Goal: Task Accomplishment & Management: Manage account settings

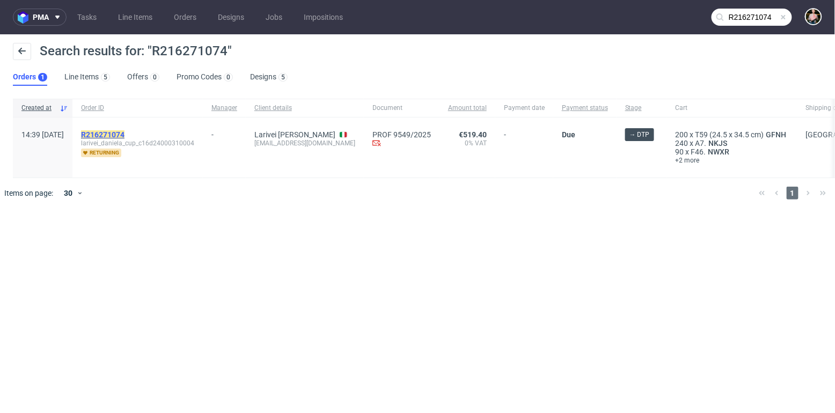
click at [125, 131] on mark "R216271074" at bounding box center [102, 134] width 43 height 9
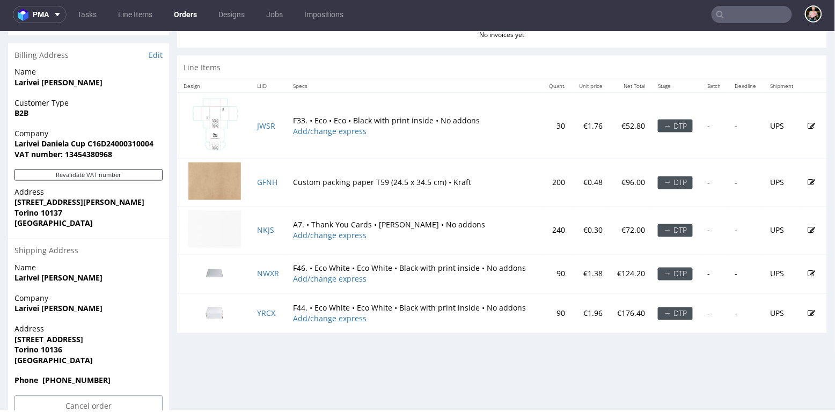
scroll to position [511, 0]
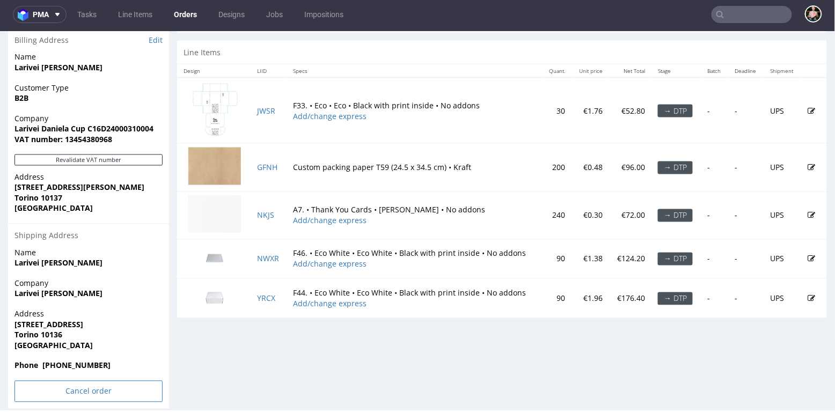
click at [55, 381] on input "Cancel order" at bounding box center [88, 391] width 148 height 21
click at [71, 363] on link "Yes" at bounding box center [72, 362] width 31 height 16
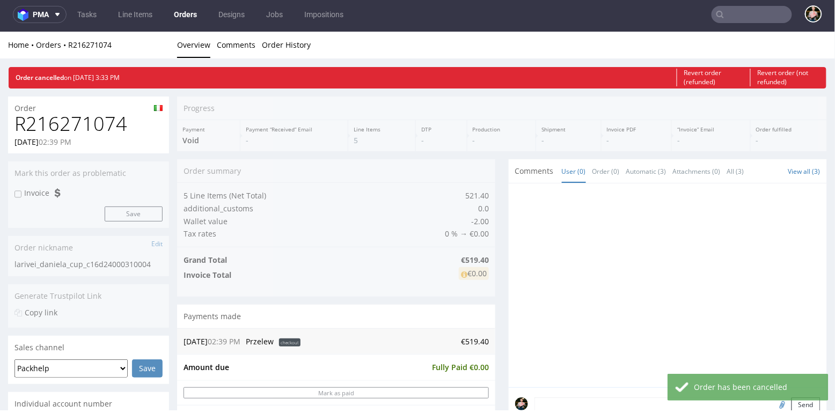
scroll to position [0, 0]
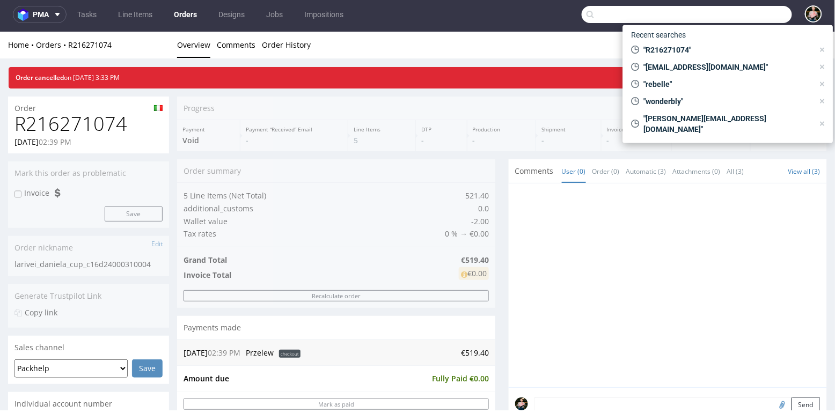
click at [755, 15] on input "text" at bounding box center [687, 14] width 210 height 17
paste input "R534470899"
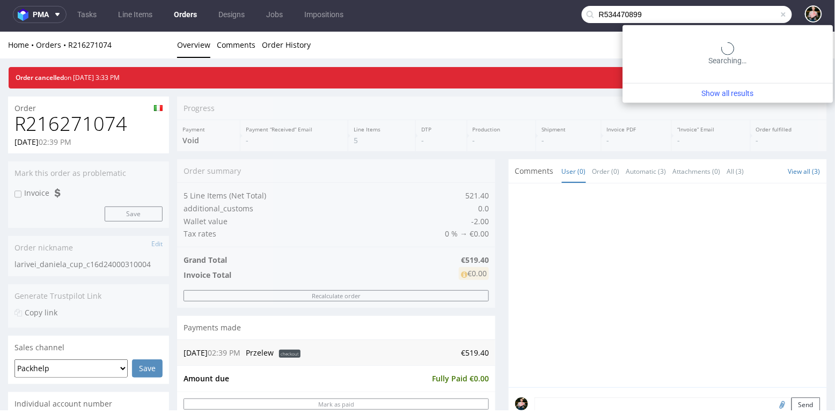
type input "R534470899"
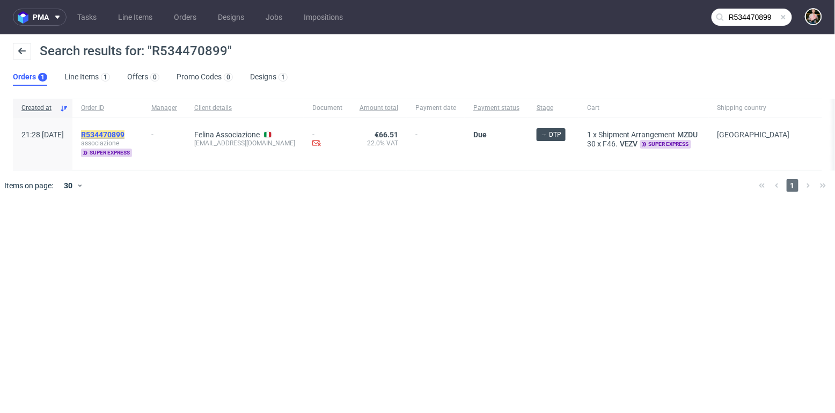
click at [125, 137] on mark "R534470899" at bounding box center [102, 134] width 43 height 9
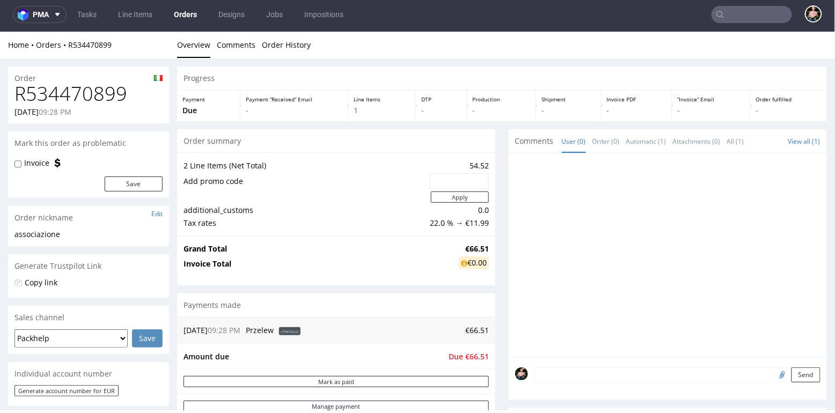
scroll to position [494, 0]
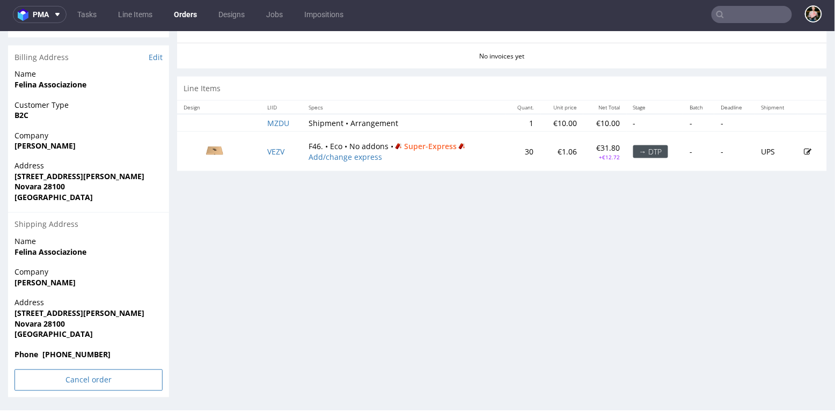
click at [57, 386] on input "Cancel order" at bounding box center [88, 379] width 148 height 21
click at [72, 350] on link "Yes" at bounding box center [72, 351] width 31 height 16
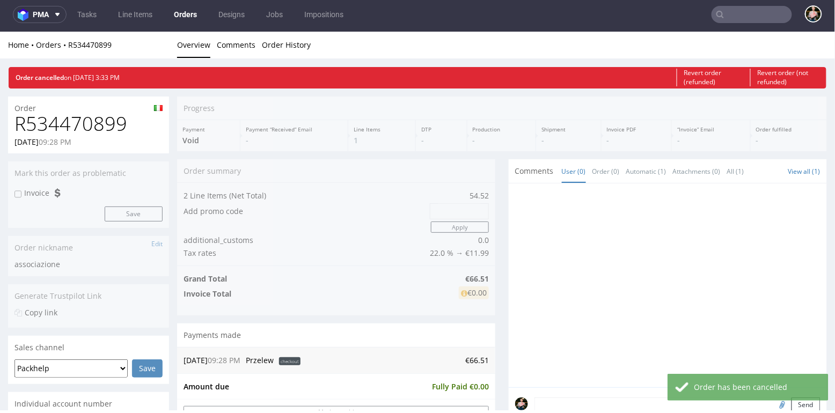
scroll to position [0, 0]
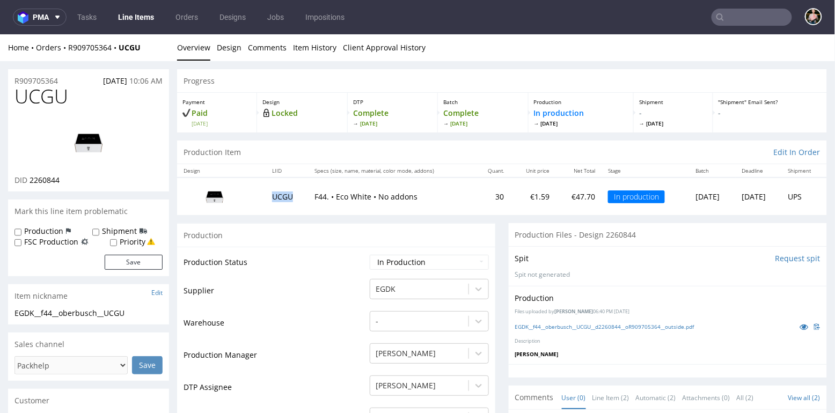
drag, startPoint x: 291, startPoint y: 198, endPoint x: 258, endPoint y: 194, distance: 33.0
click at [266, 195] on td "UCGU" at bounding box center [287, 195] width 42 height 37
copy td "UCGU"
click at [380, 51] on link "Client Approval History" at bounding box center [384, 47] width 83 height 26
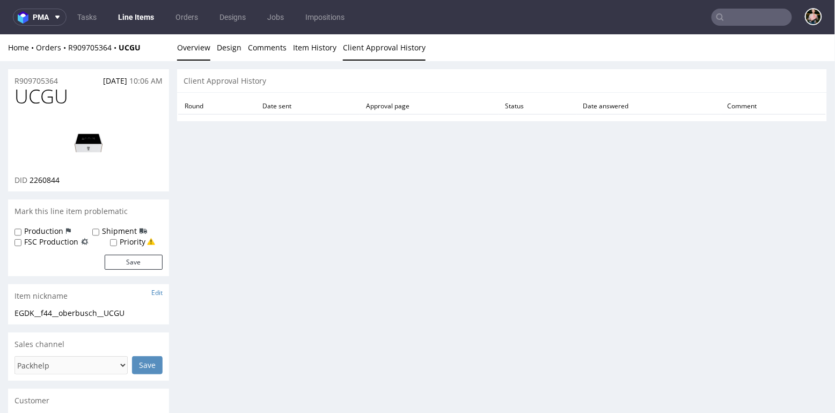
click at [189, 50] on link "Overview" at bounding box center [193, 47] width 33 height 26
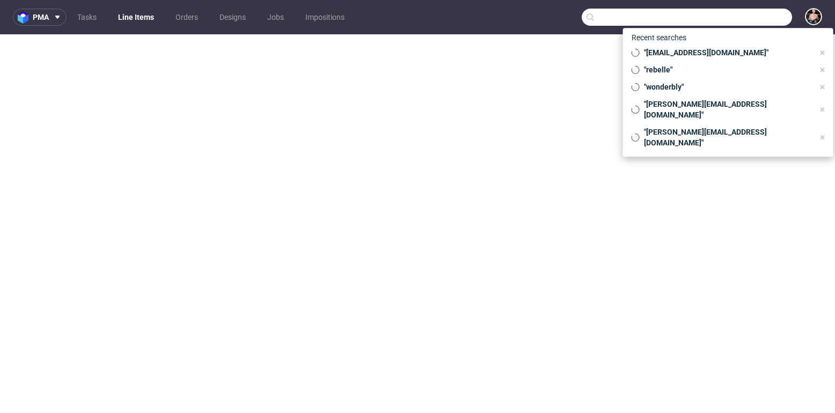
click at [720, 16] on input "text" at bounding box center [687, 17] width 210 height 17
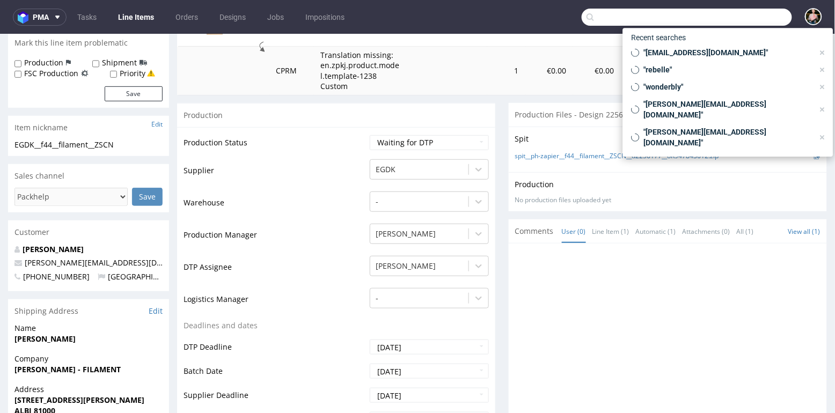
scroll to position [164, 0]
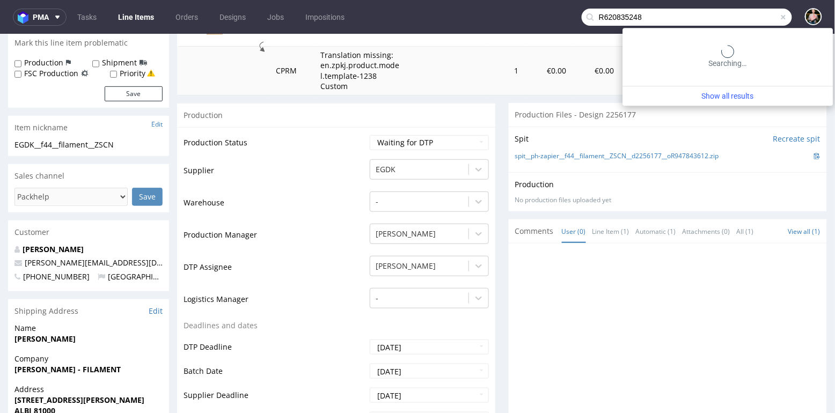
type input "R620835248"
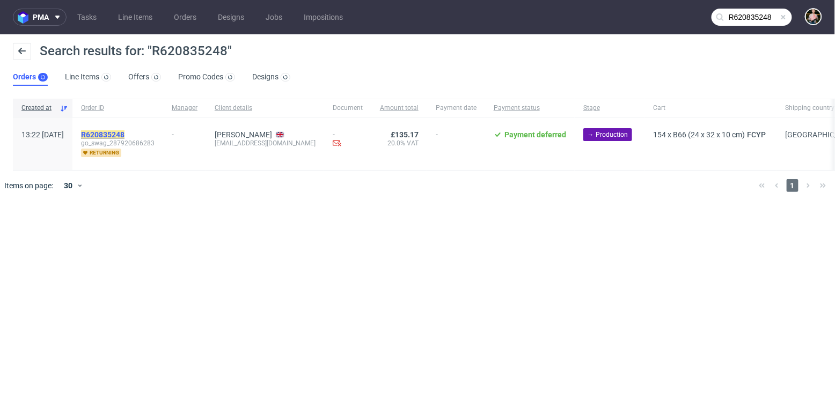
click at [125, 133] on mark "R620835248" at bounding box center [102, 134] width 43 height 9
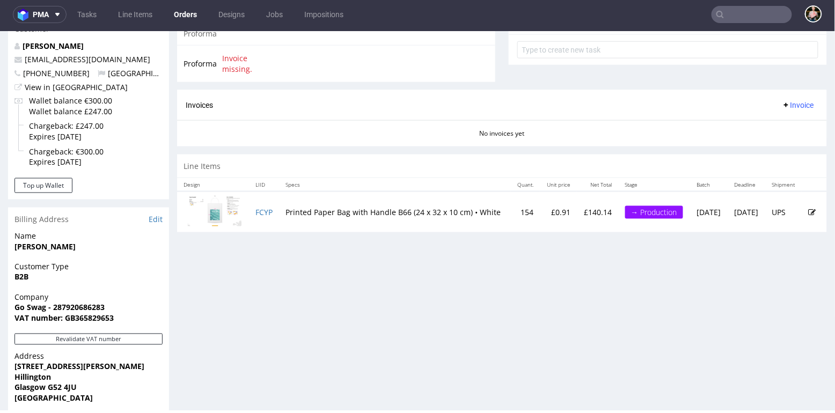
scroll to position [396, 0]
click at [277, 213] on tr "FCYP Printed Paper Bag with Handle B66 (24 x 32 x 10 cm) • White 154 £0.91 £140…" at bounding box center [502, 212] width 650 height 40
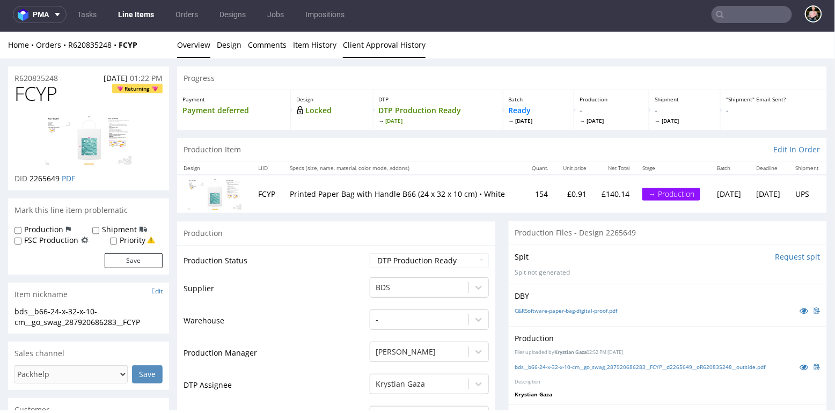
click at [361, 45] on link "Client Approval History" at bounding box center [384, 44] width 83 height 26
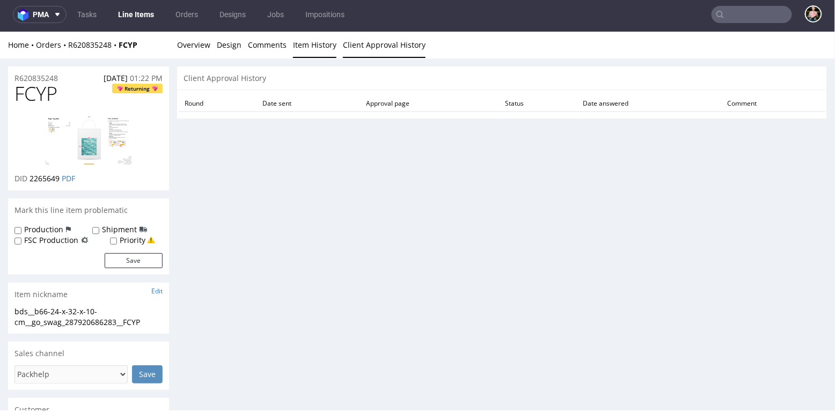
click at [311, 45] on link "Item History" at bounding box center [314, 44] width 43 height 26
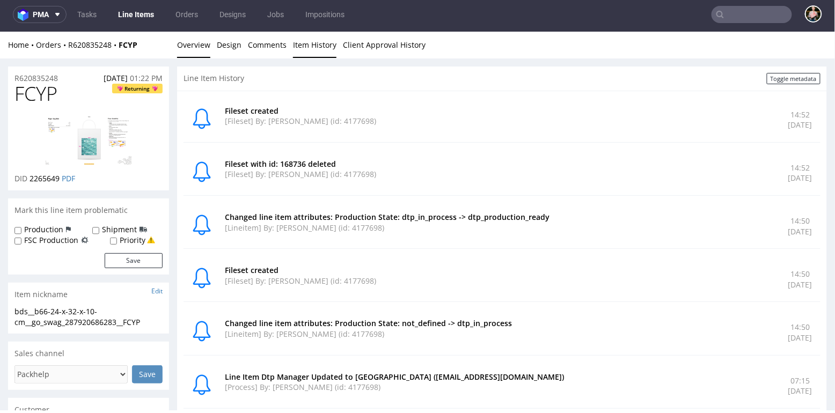
click at [188, 46] on link "Overview" at bounding box center [193, 44] width 33 height 26
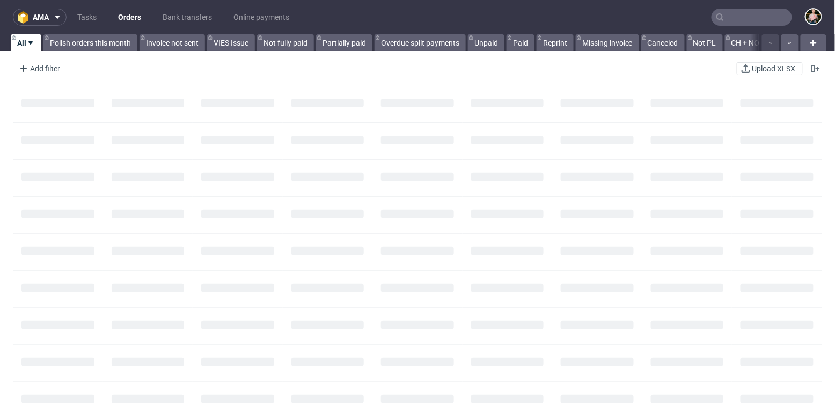
click at [747, 19] on input "text" at bounding box center [752, 17] width 81 height 17
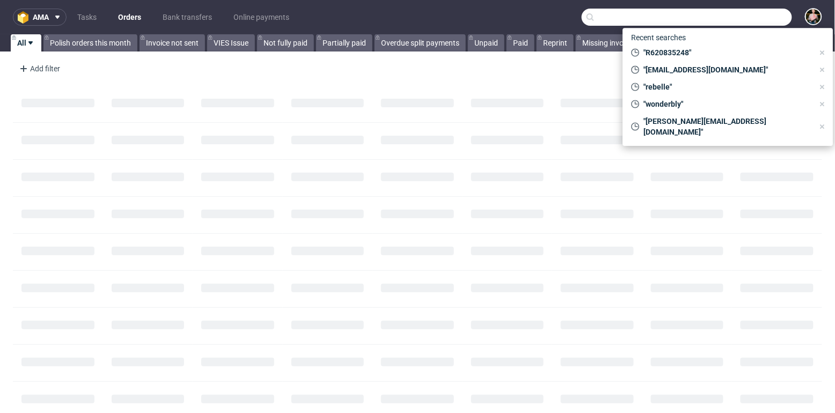
paste input "R825928436"
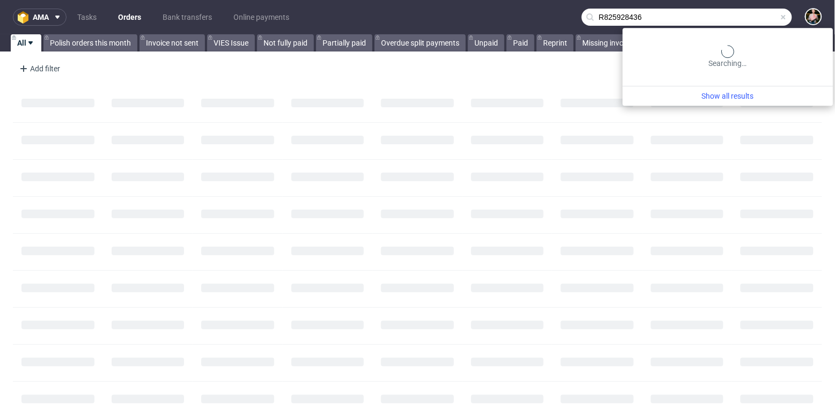
type input "R825928436"
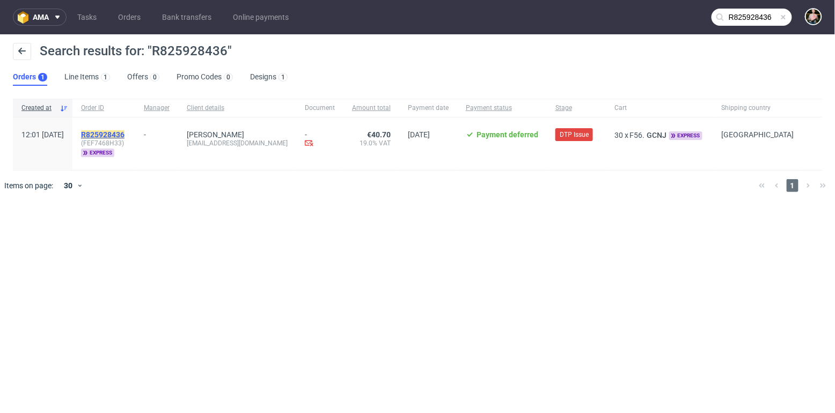
click at [125, 136] on mark "R825928436" at bounding box center [102, 134] width 43 height 9
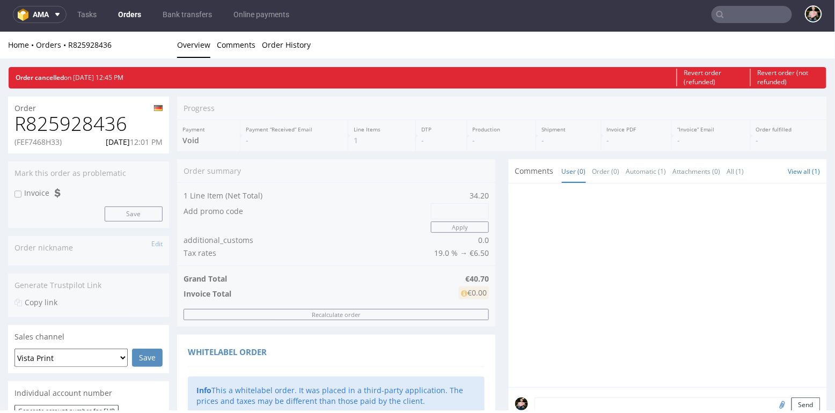
scroll to position [17, 0]
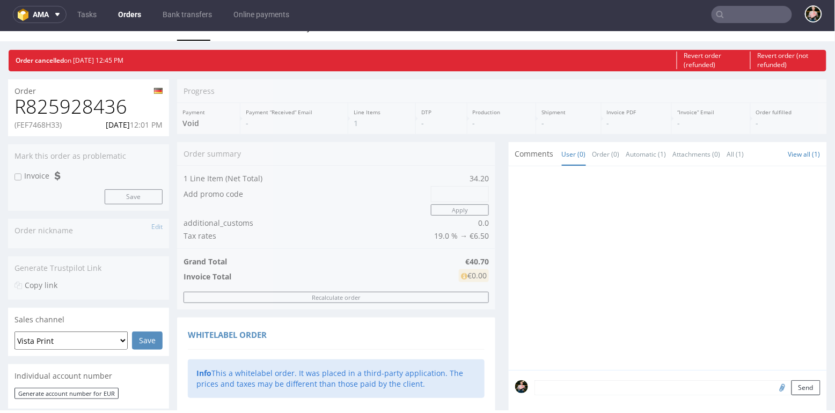
click at [738, 19] on input "text" at bounding box center [752, 14] width 81 height 17
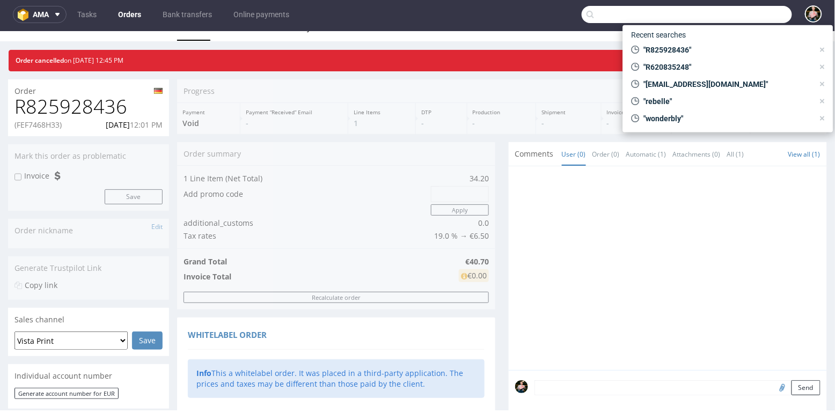
paste input "R067866375"
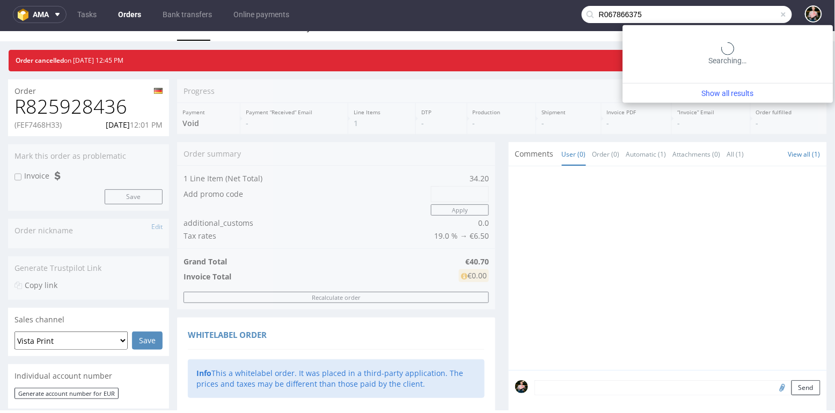
type input "R067866375"
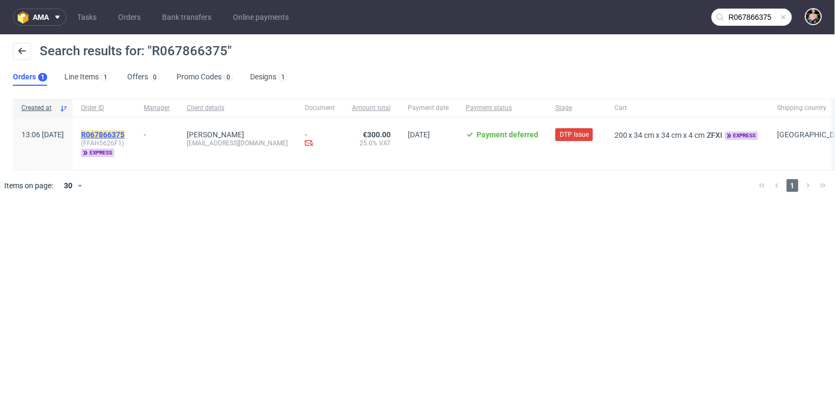
click at [125, 135] on mark "R067866375" at bounding box center [102, 134] width 43 height 9
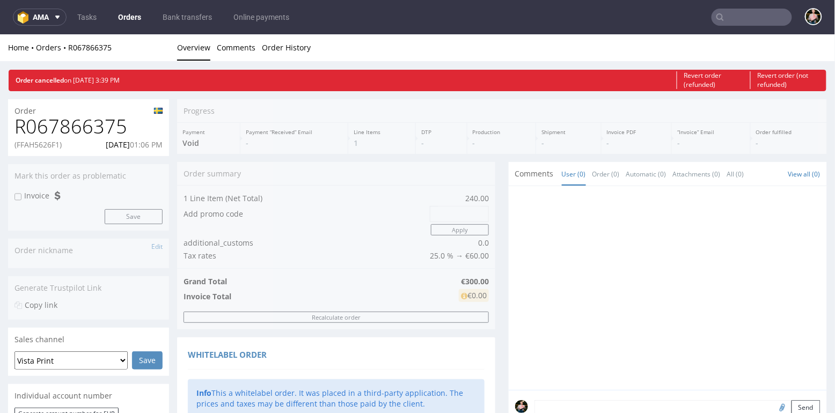
click at [730, 14] on input "text" at bounding box center [752, 17] width 81 height 17
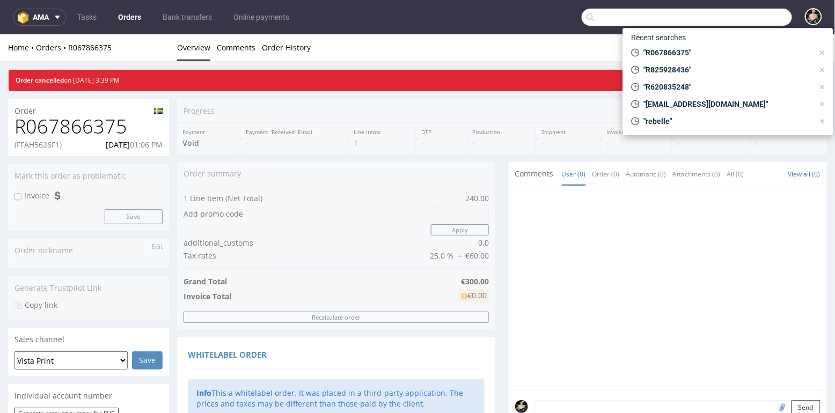
paste input "R493181996"
type input "R493181996"
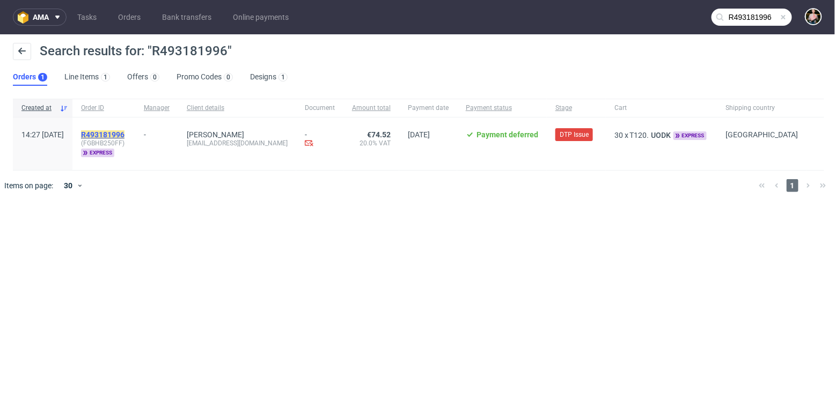
click at [125, 137] on mark "R493181996" at bounding box center [102, 134] width 43 height 9
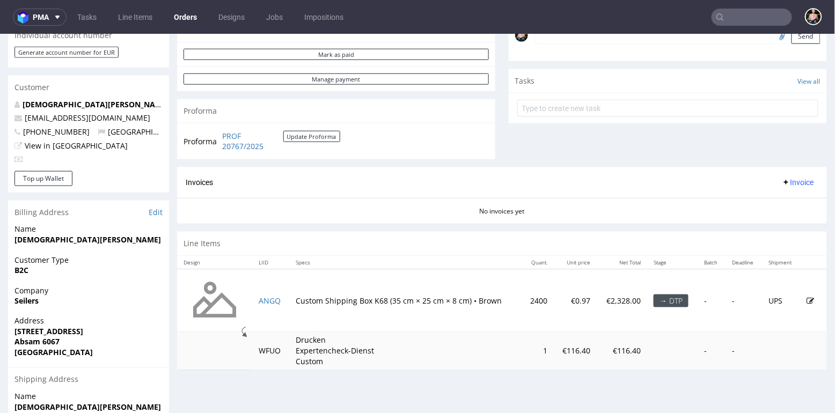
scroll to position [343, 0]
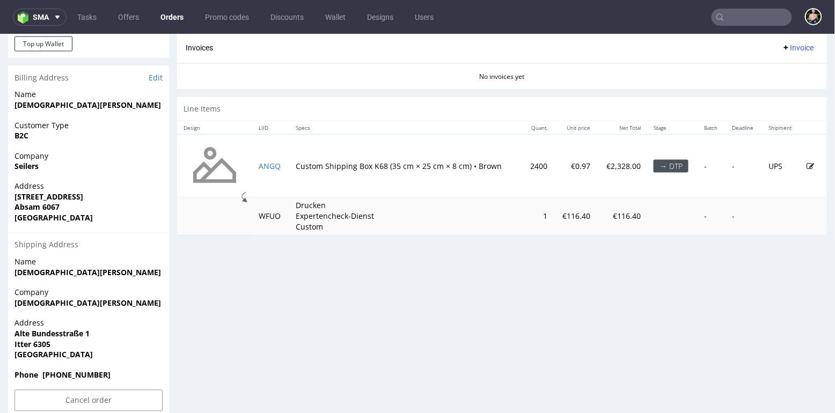
scroll to position [494, 0]
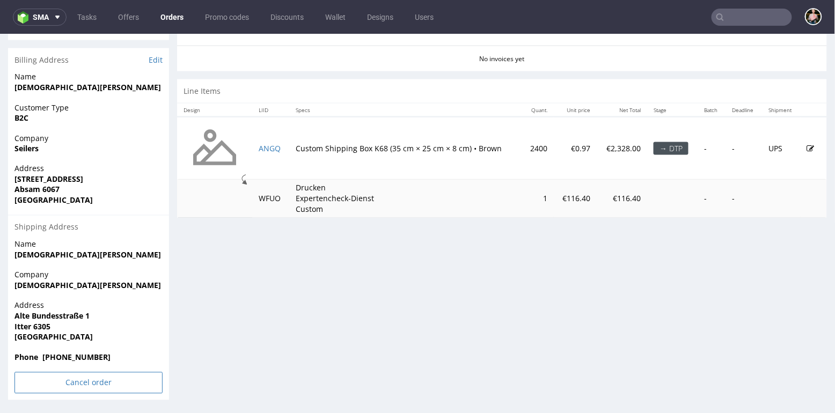
click at [75, 376] on input "Cancel order" at bounding box center [88, 382] width 148 height 21
click at [64, 350] on icon at bounding box center [66, 353] width 6 height 8
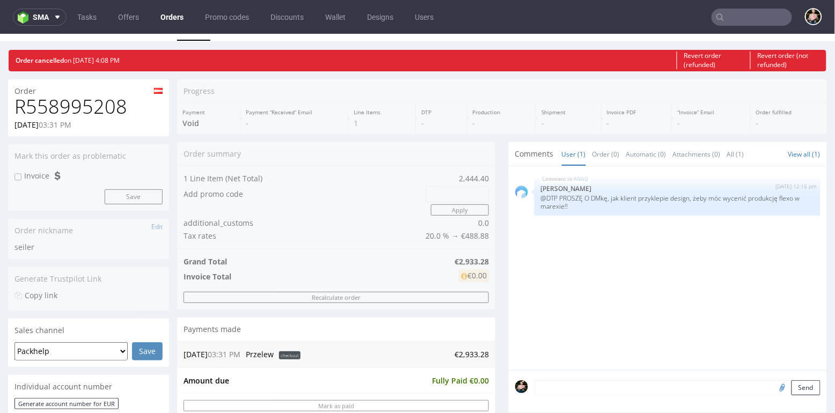
scroll to position [0, 0]
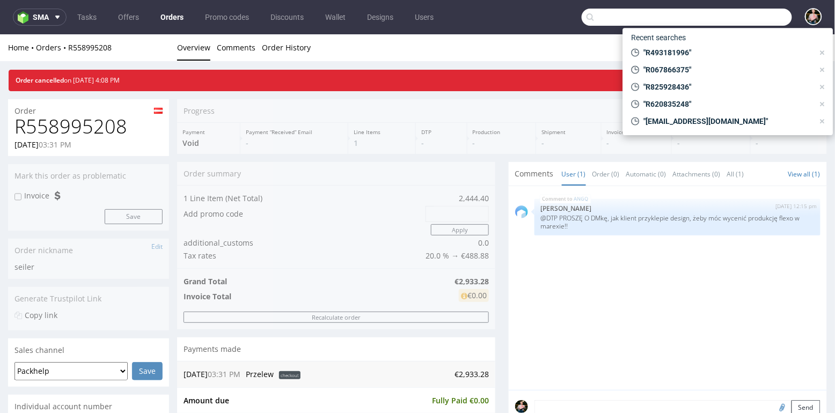
click at [748, 19] on input "text" at bounding box center [687, 17] width 210 height 17
paste input "ROSA PADILLA"
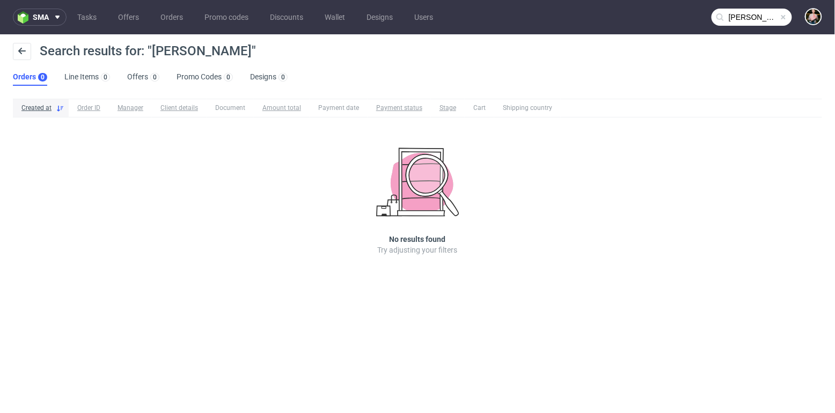
click at [758, 12] on input "ROSA PADILLA" at bounding box center [752, 17] width 81 height 17
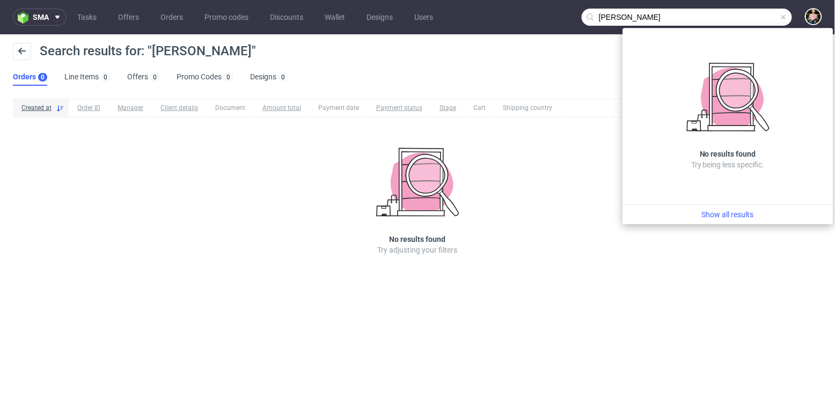
drag, startPoint x: 721, startPoint y: 21, endPoint x: 542, endPoint y: 18, distance: 179.8
click at [542, 18] on nav "sma Tasks Offers Orders Promo codes Discounts Wallet Designs Users ROSA PADILLA" at bounding box center [417, 17] width 835 height 34
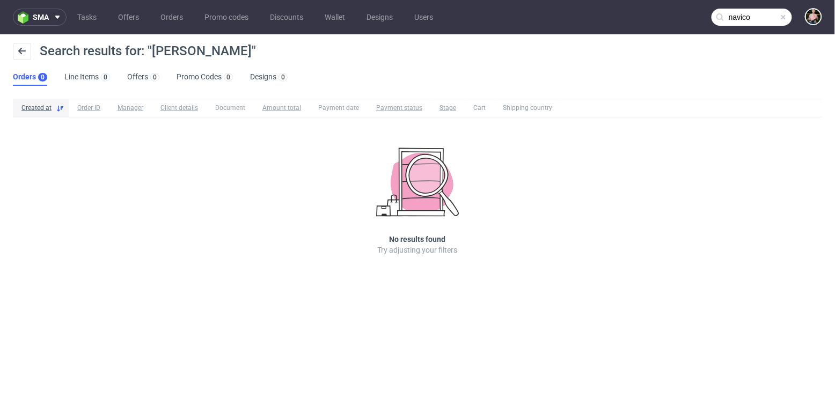
type input "navico"
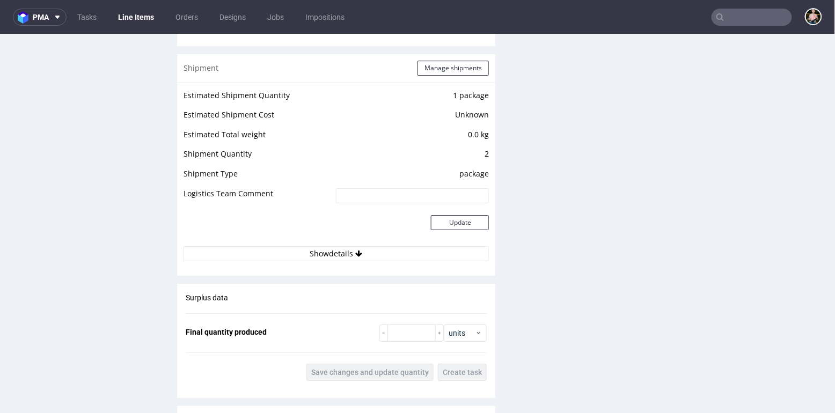
scroll to position [1044, 0]
click at [344, 252] on button "Show details" at bounding box center [336, 251] width 305 height 15
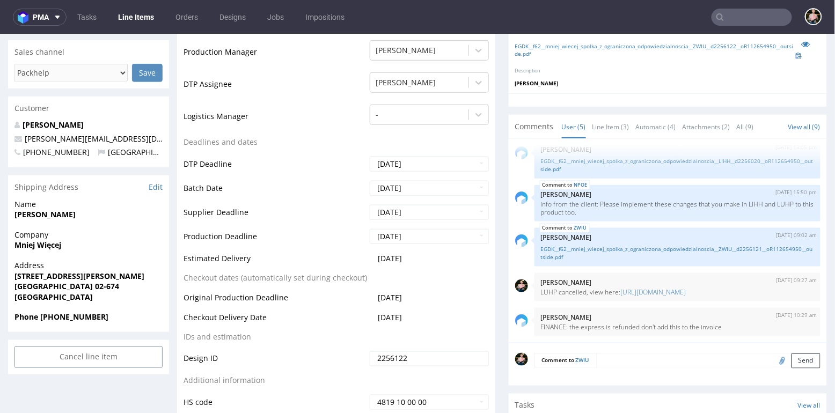
scroll to position [165, 0]
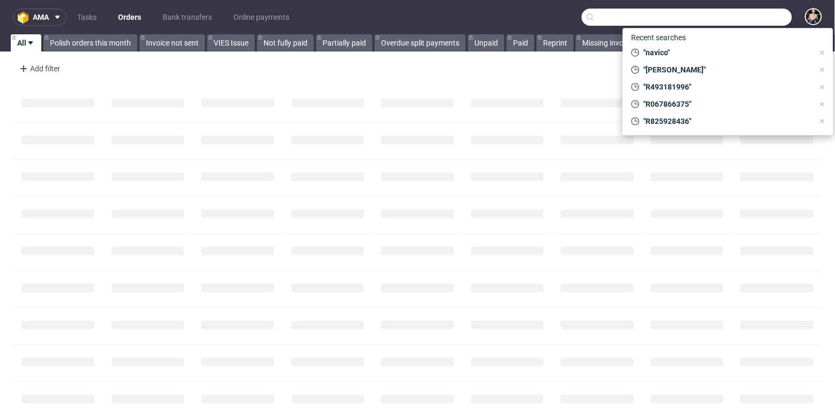
click at [753, 20] on input "text" at bounding box center [687, 17] width 210 height 17
paste input "R677134683"
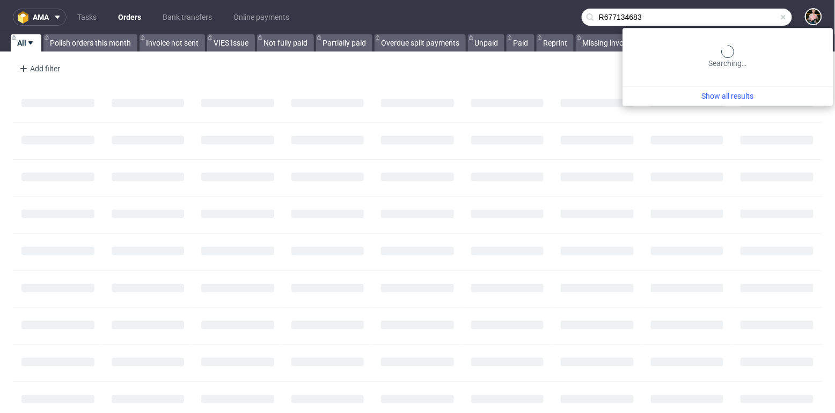
type input "R677134683"
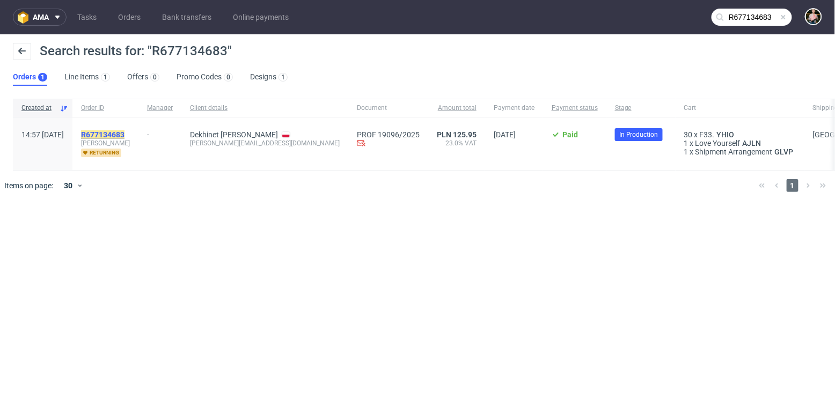
click at [125, 132] on mark "R677134683" at bounding box center [102, 134] width 43 height 9
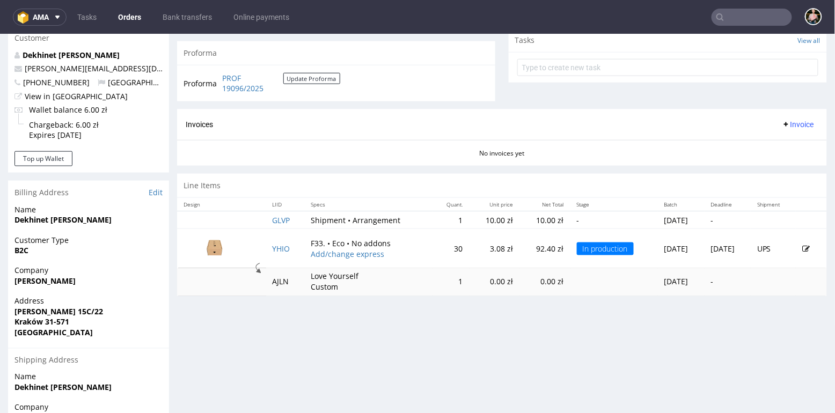
scroll to position [405, 0]
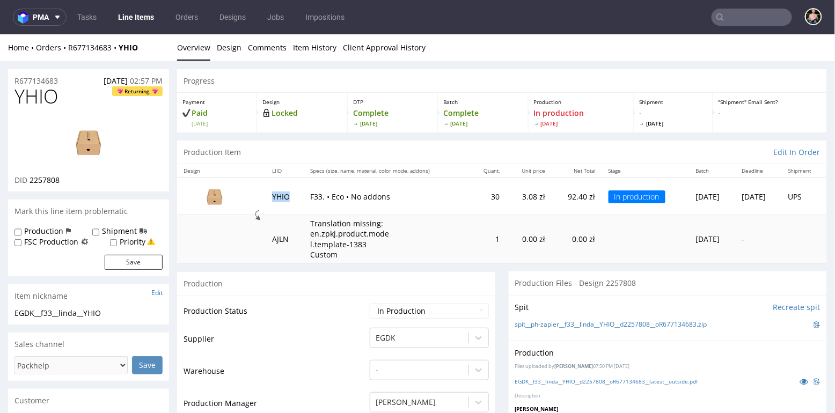
drag, startPoint x: 286, startPoint y: 194, endPoint x: 265, endPoint y: 195, distance: 20.9
click at [266, 195] on td "YHIO" at bounding box center [285, 195] width 38 height 37
copy td "YHIO"
click at [282, 193] on td "YHIO" at bounding box center [285, 195] width 38 height 37
drag, startPoint x: 284, startPoint y: 196, endPoint x: 259, endPoint y: 196, distance: 25.2
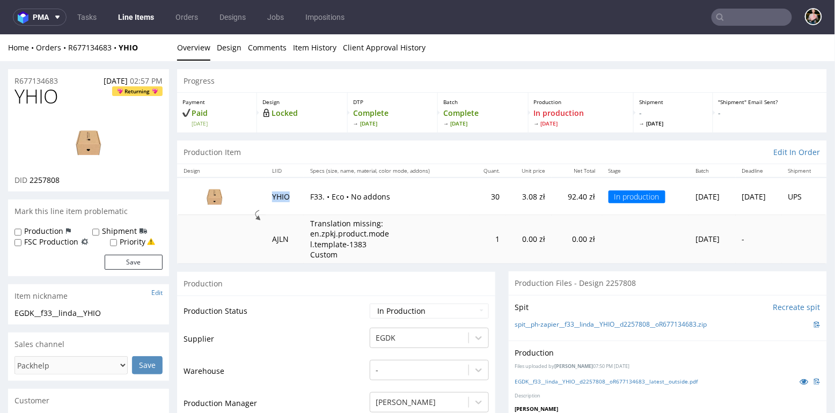
click at [266, 196] on td "YHIO" at bounding box center [285, 195] width 38 height 37
copy td "YHIO"
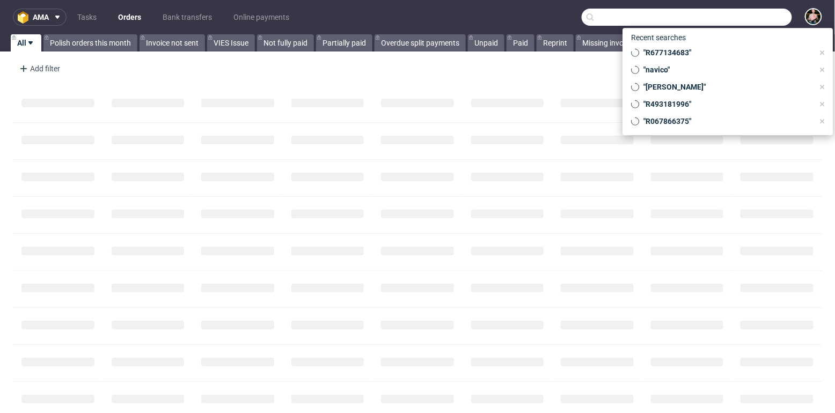
click at [754, 17] on input "text" at bounding box center [687, 17] width 210 height 17
paste input "R525832932"
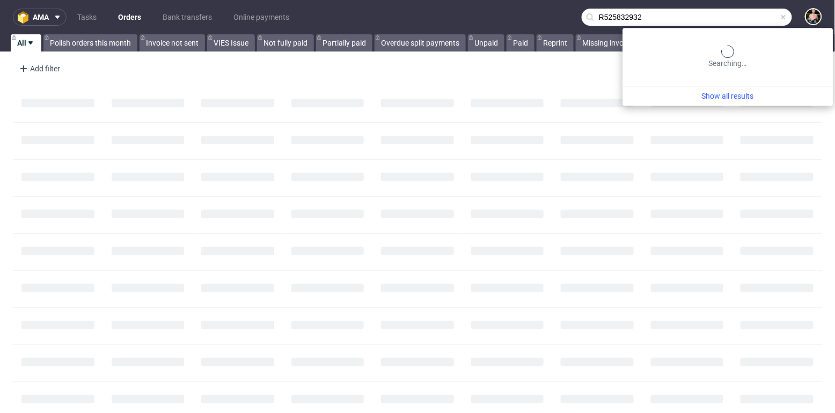
type input "R525832932"
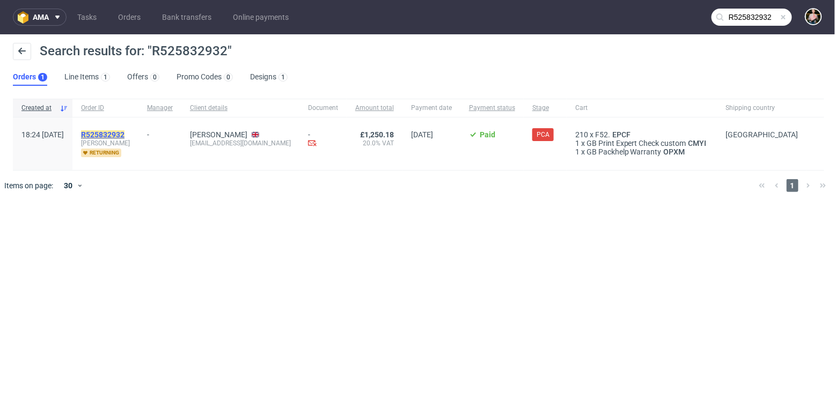
click at [125, 133] on mark "R525832932" at bounding box center [102, 134] width 43 height 9
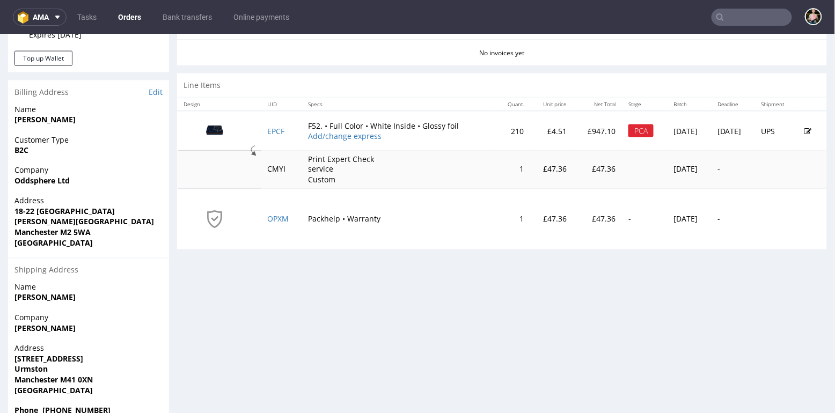
scroll to position [459, 0]
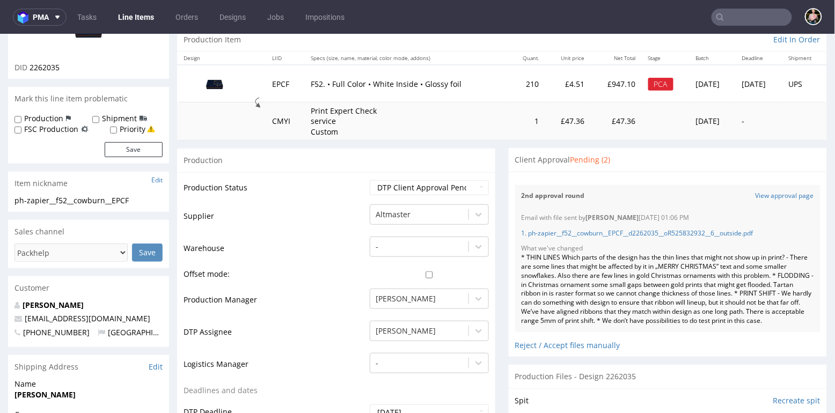
scroll to position [135, 0]
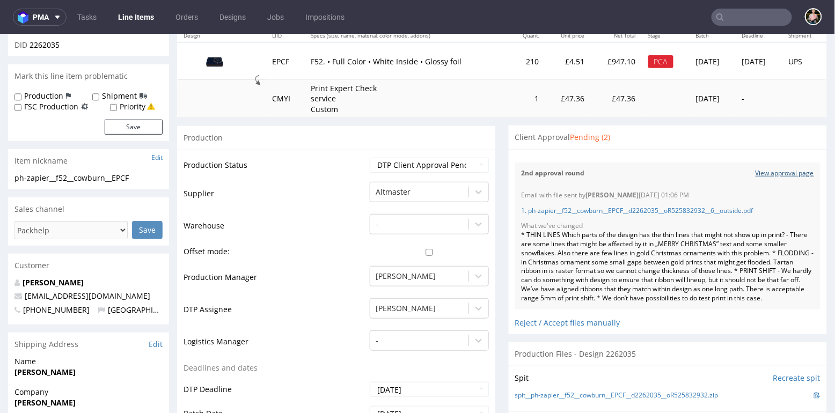
click at [772, 174] on link "View approval page" at bounding box center [785, 173] width 58 height 9
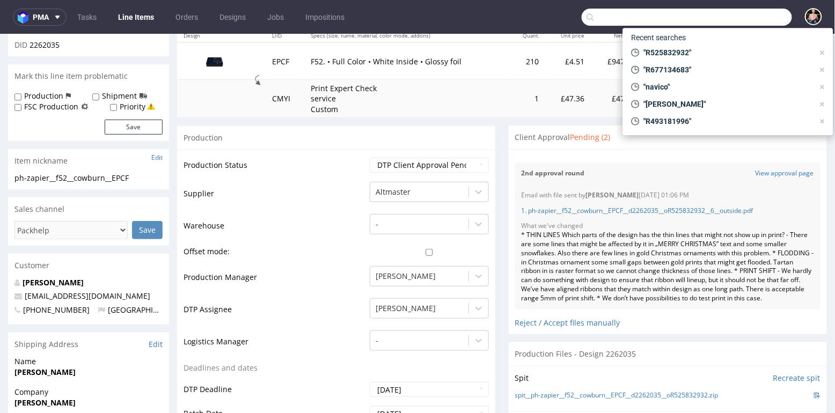
click at [741, 16] on input "text" at bounding box center [687, 17] width 210 height 17
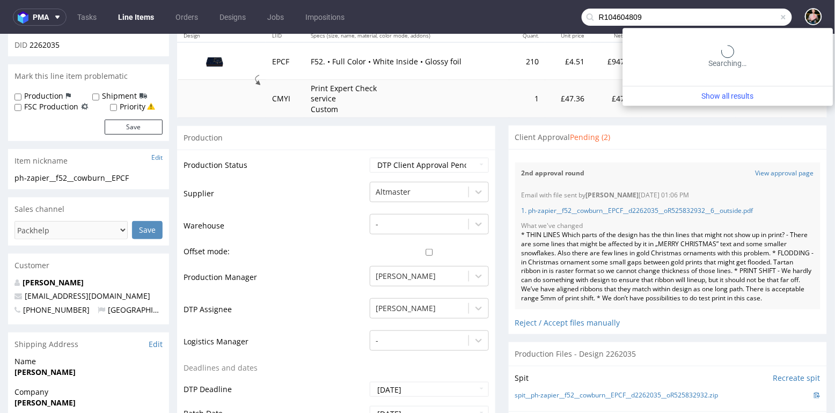
type input "R104604809"
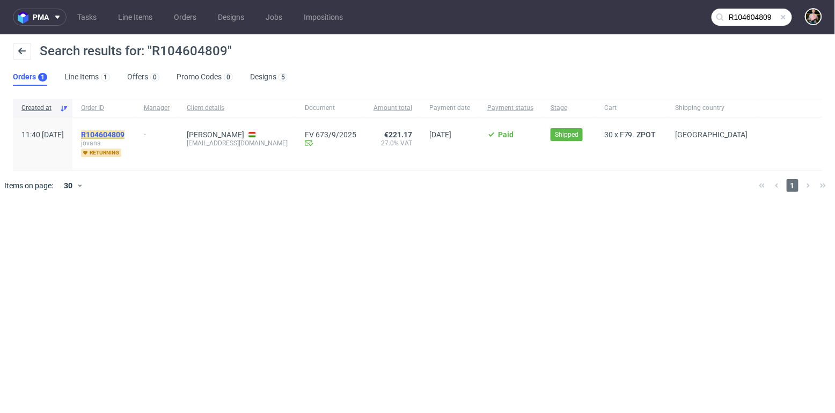
click at [125, 131] on mark "R104604809" at bounding box center [102, 134] width 43 height 9
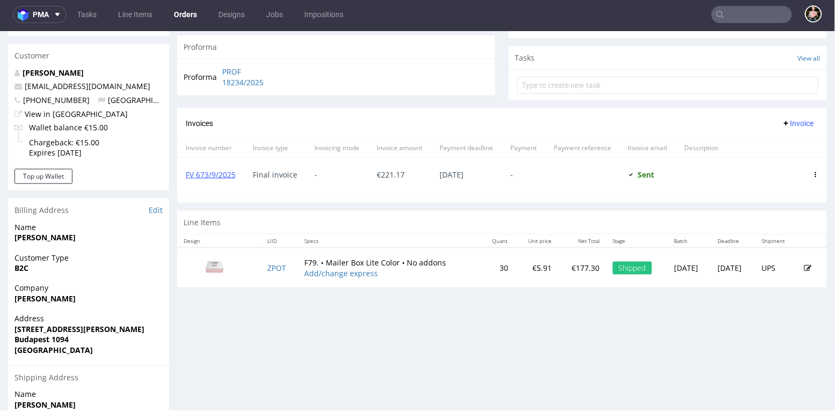
scroll to position [370, 0]
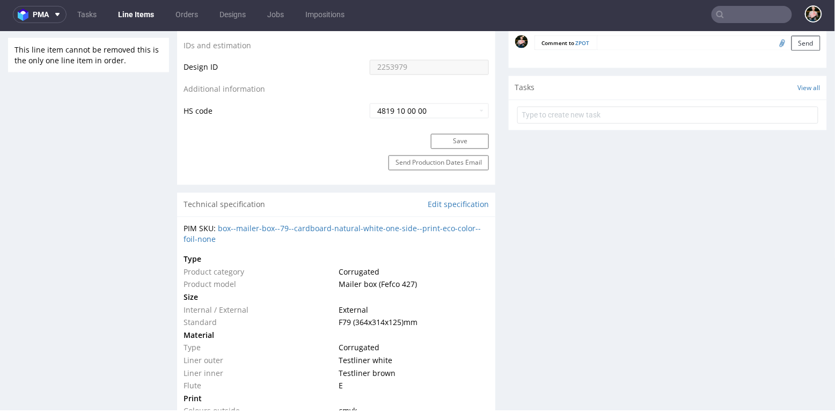
scroll to position [377, 0]
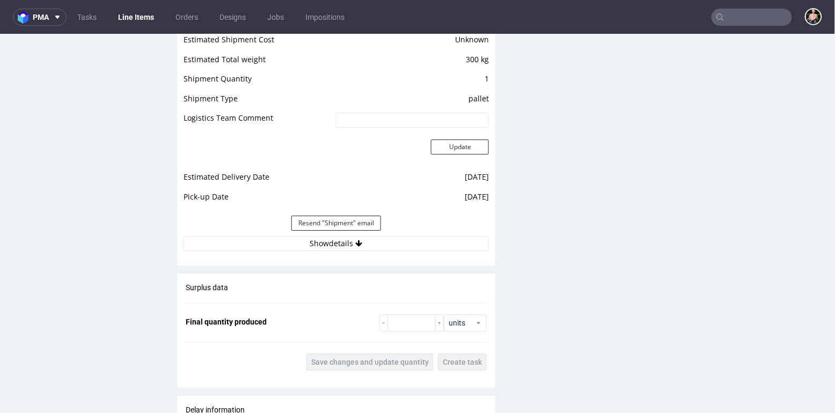
scroll to position [1004, 0]
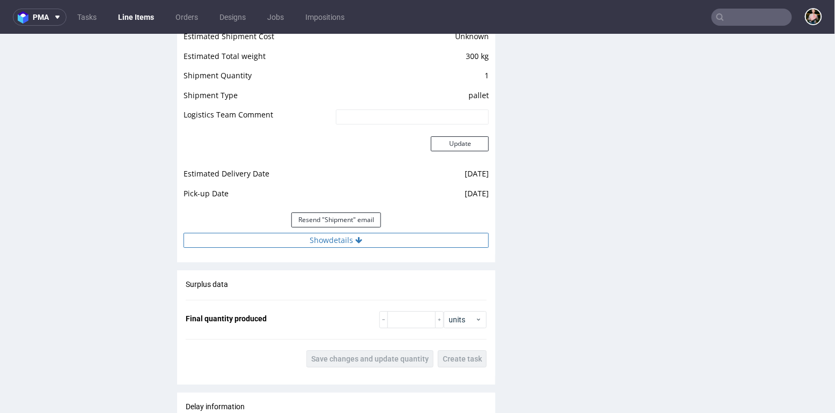
click at [303, 240] on button "Show details" at bounding box center [336, 239] width 305 height 15
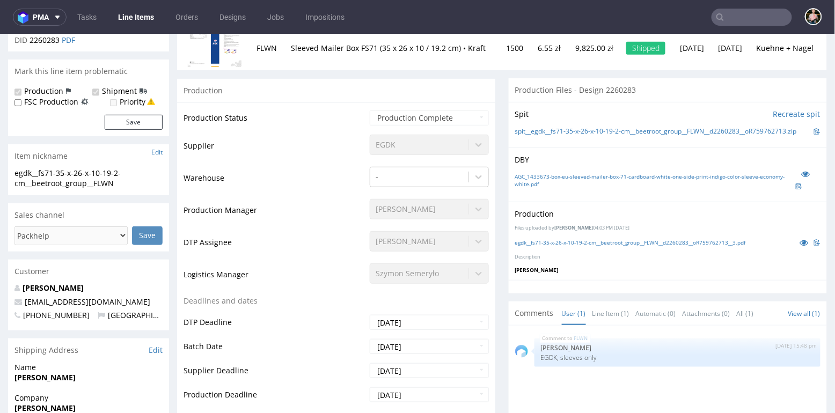
scroll to position [0, 0]
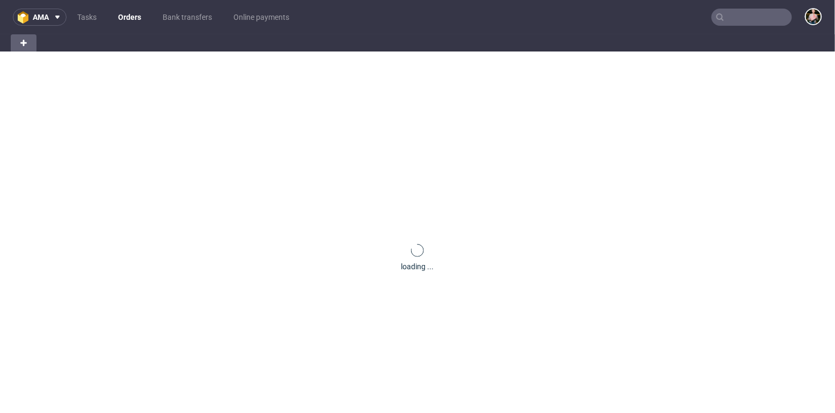
click at [766, 14] on input "text" at bounding box center [752, 17] width 81 height 17
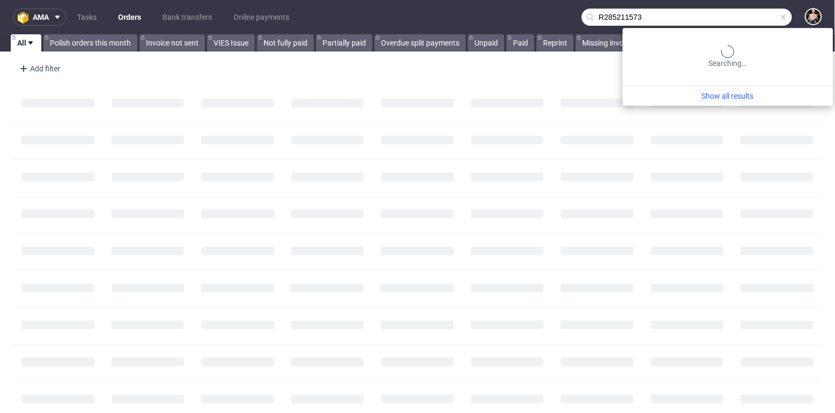
type input "R285211573"
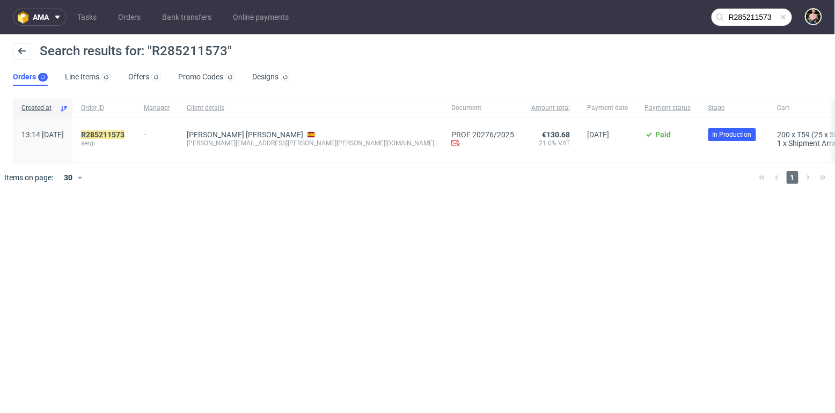
click at [134, 128] on div "R285211573 sergi" at bounding box center [103, 140] width 63 height 45
click at [125, 131] on mark "R285211573" at bounding box center [102, 134] width 43 height 9
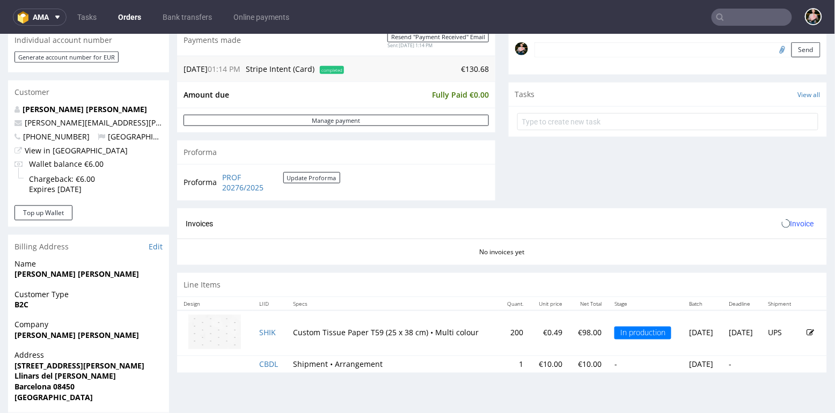
scroll to position [364, 0]
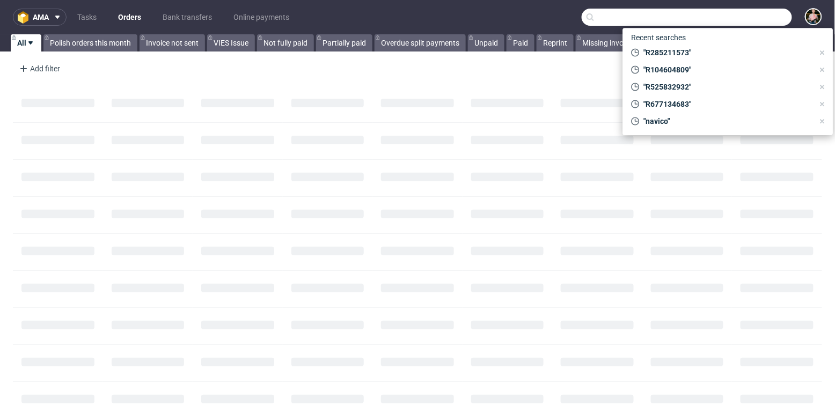
click at [754, 14] on input "text" at bounding box center [687, 17] width 210 height 17
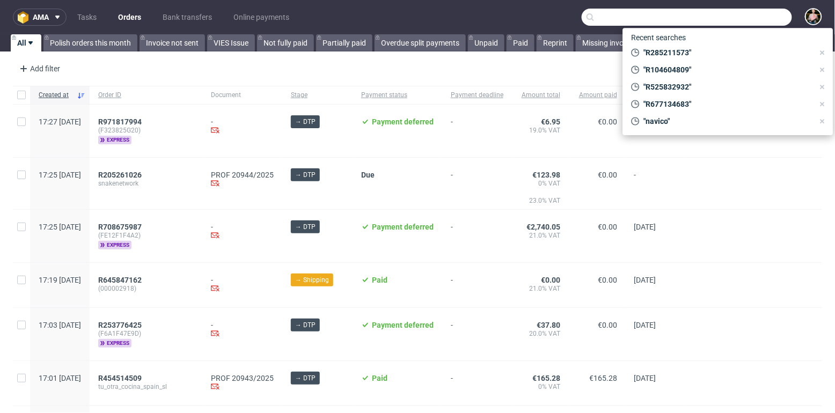
paste input "R996600192"
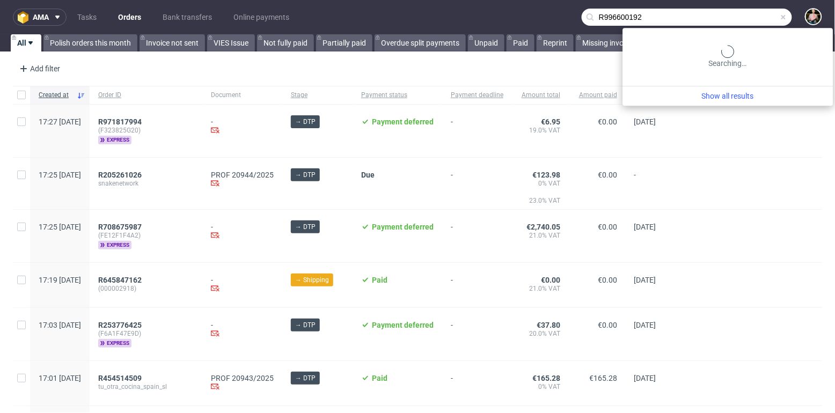
type input "R996600192"
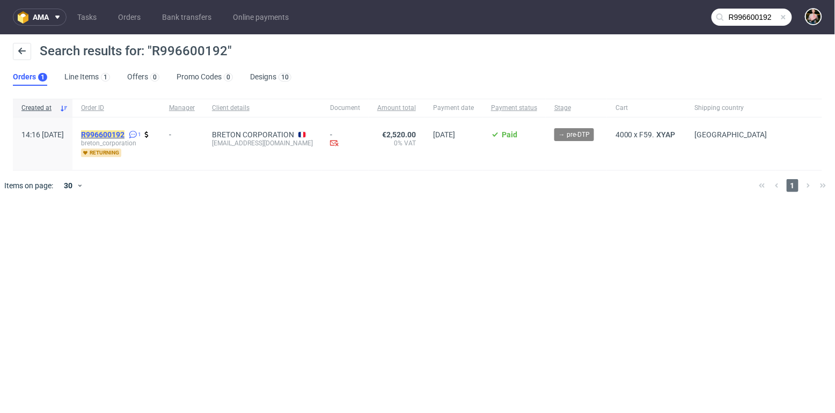
click at [125, 131] on mark "R996600192" at bounding box center [102, 134] width 43 height 9
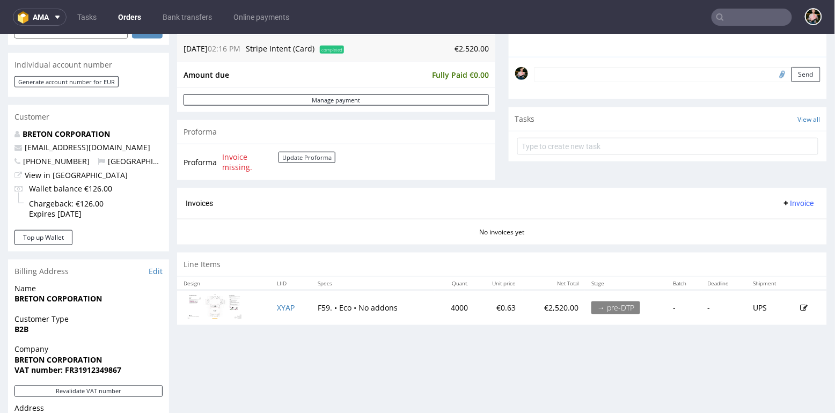
scroll to position [328, 0]
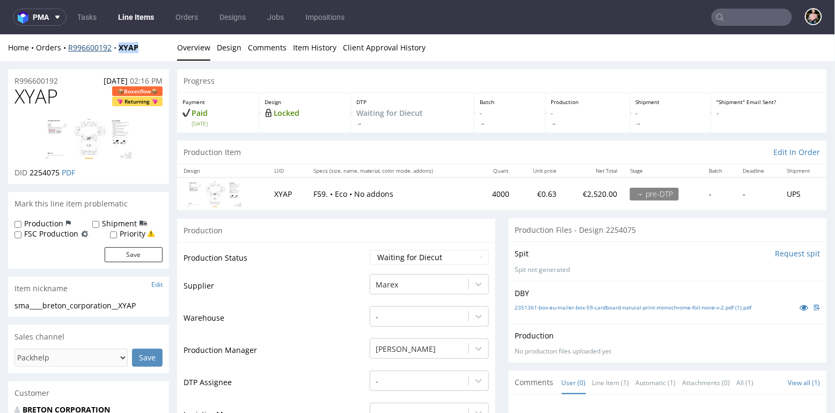
drag, startPoint x: 157, startPoint y: 46, endPoint x: 117, endPoint y: 46, distance: 40.3
click at [117, 46] on div "Home Orders R996600192 XYAP" at bounding box center [88, 47] width 161 height 11
copy strong "XYAP"
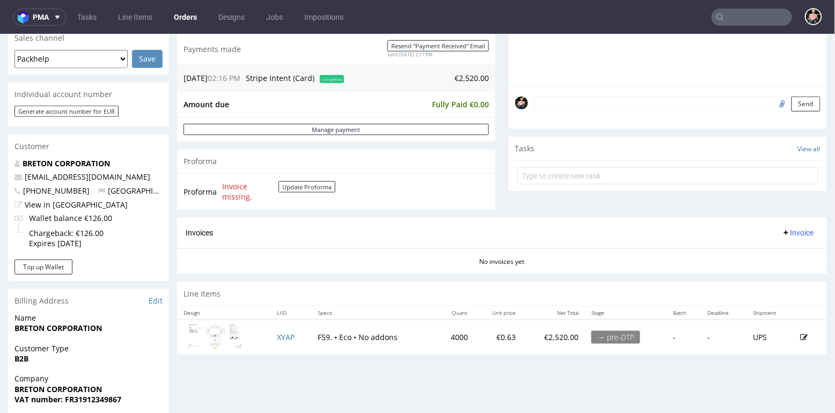
scroll to position [282, 0]
drag, startPoint x: 108, startPoint y: 177, endPoint x: 24, endPoint y: 177, distance: 84.8
click at [24, 177] on p "[EMAIL_ADDRESS][DOMAIN_NAME]" at bounding box center [88, 177] width 148 height 11
click at [120, 177] on p "[EMAIL_ADDRESS][DOMAIN_NAME]" at bounding box center [88, 177] width 148 height 11
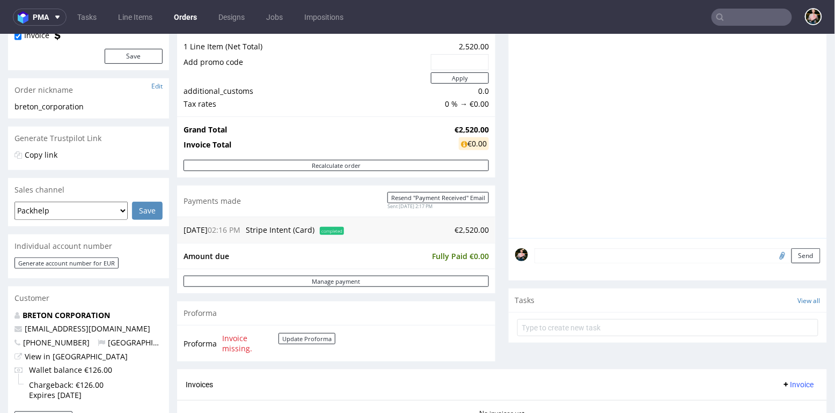
scroll to position [309, 0]
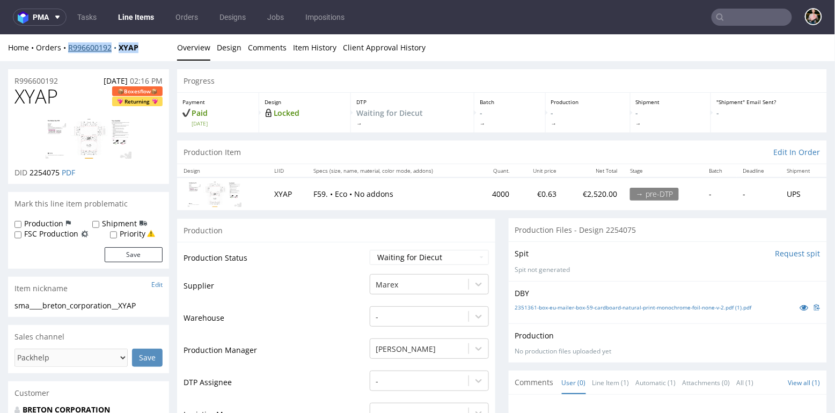
drag, startPoint x: 155, startPoint y: 48, endPoint x: 69, endPoint y: 48, distance: 85.9
click at [69, 48] on div "Home Orders R996600192 XYAP" at bounding box center [88, 47] width 161 height 11
copy div "R996600192 XYAP"
click at [144, 17] on link "Line Items" at bounding box center [136, 17] width 49 height 17
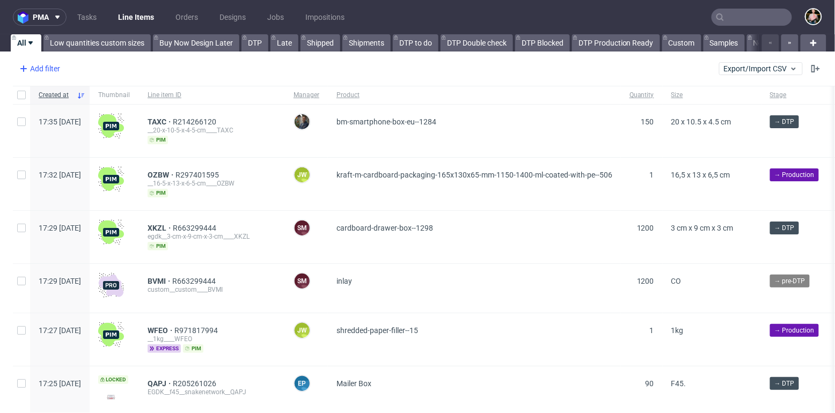
click at [43, 65] on div "Add filter" at bounding box center [38, 68] width 47 height 17
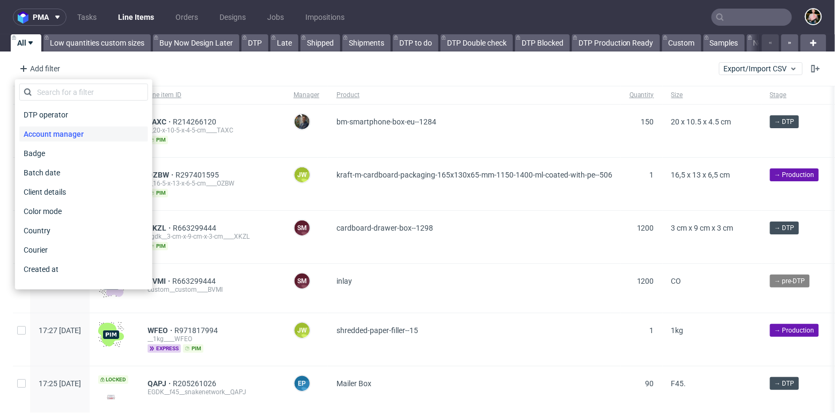
click at [56, 129] on span "Account manager" at bounding box center [53, 134] width 69 height 15
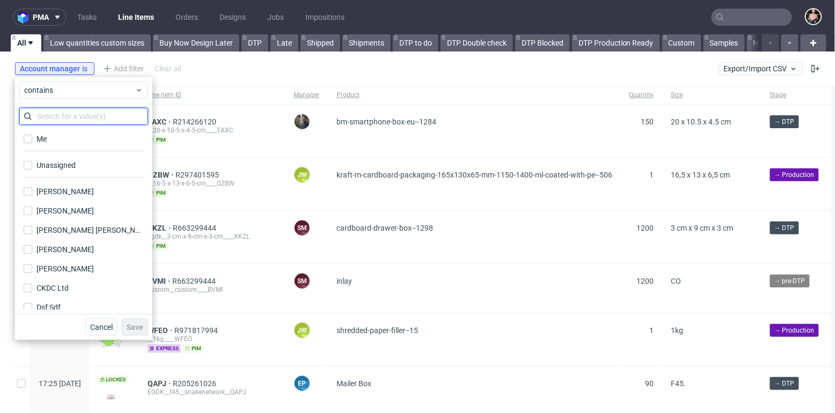
click at [64, 115] on input "text" at bounding box center [83, 116] width 129 height 17
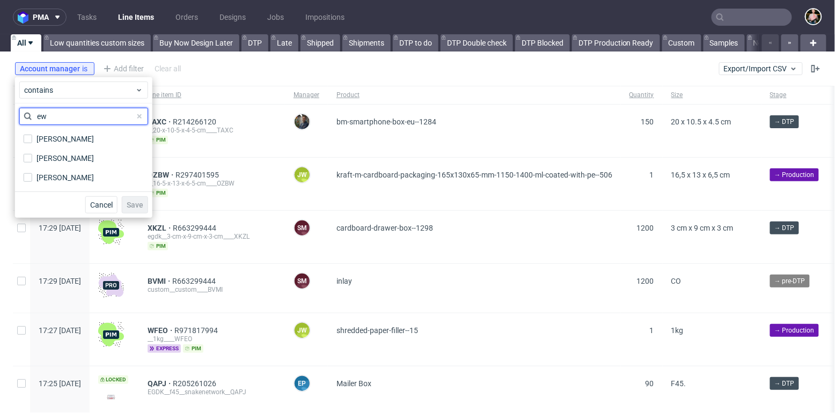
type input "e"
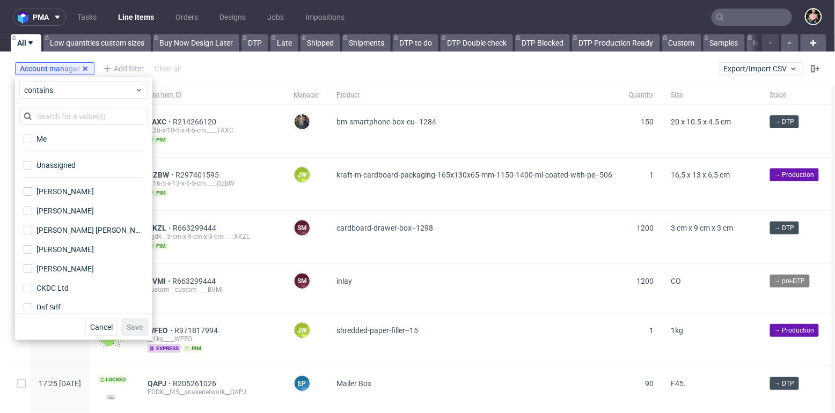
click at [85, 69] on use at bounding box center [85, 69] width 4 height 4
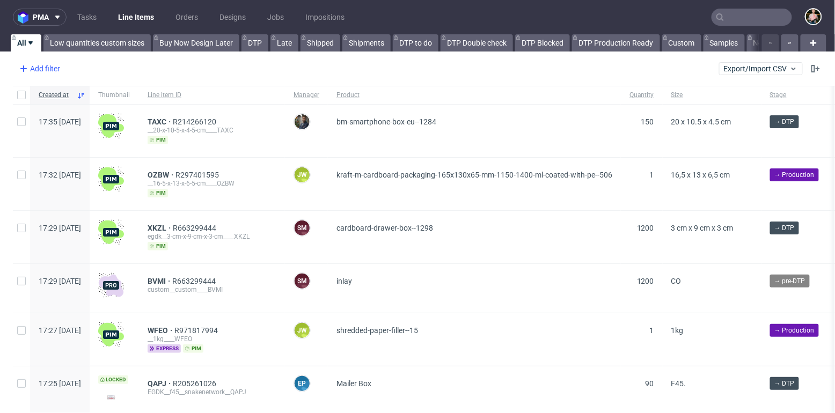
click at [34, 69] on div "Add filter" at bounding box center [38, 68] width 47 height 17
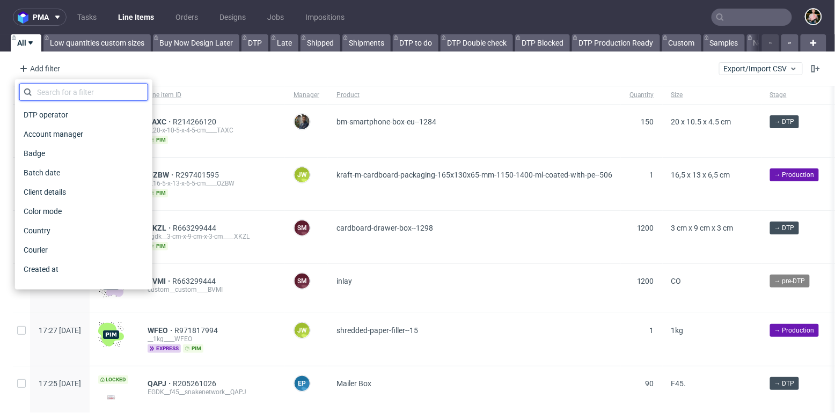
click at [47, 90] on input "text" at bounding box center [83, 92] width 129 height 17
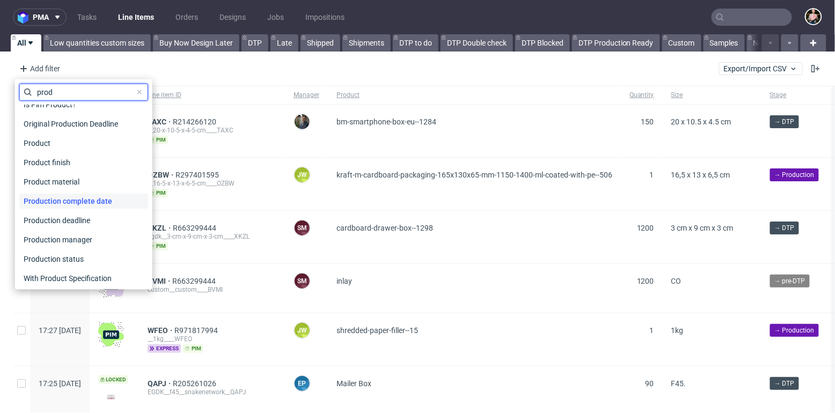
scroll to position [31, 0]
type input "prod"
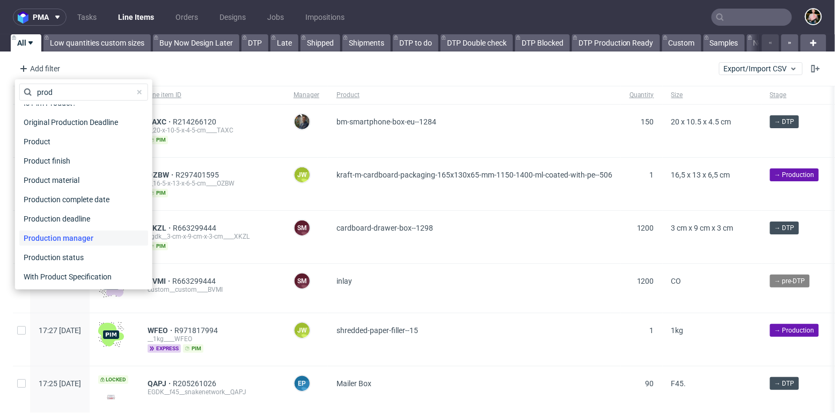
click at [72, 233] on span "Production manager" at bounding box center [58, 238] width 78 height 15
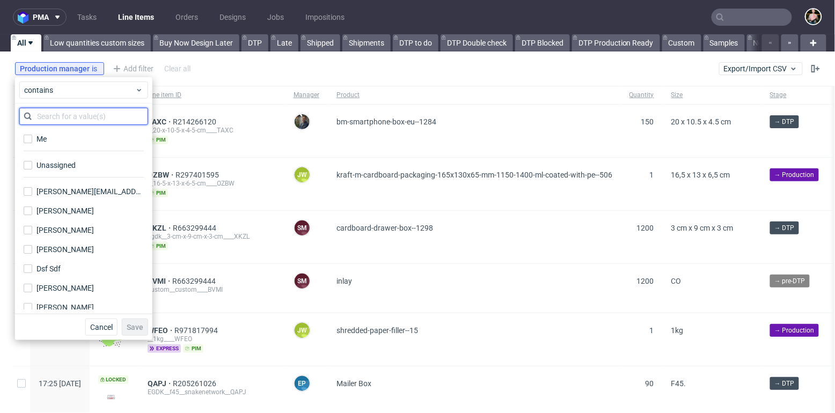
click at [76, 114] on input "text" at bounding box center [83, 116] width 129 height 17
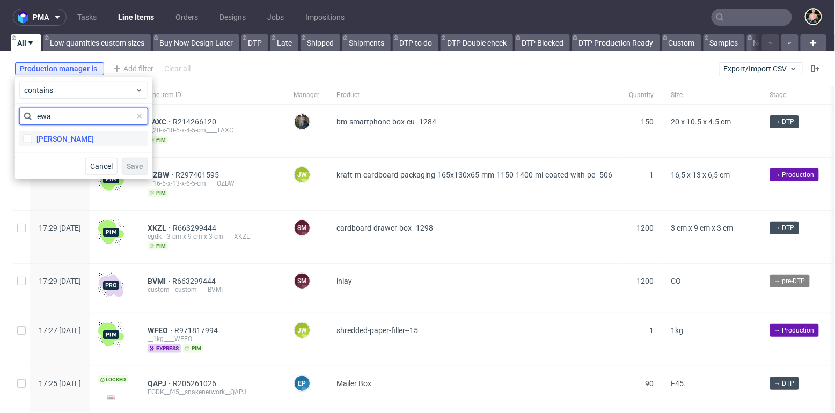
type input "ewa"
click at [59, 143] on div "[PERSON_NAME]" at bounding box center [64, 139] width 57 height 11
click at [32, 143] on input "[PERSON_NAME]" at bounding box center [28, 139] width 9 height 9
checkbox input "true"
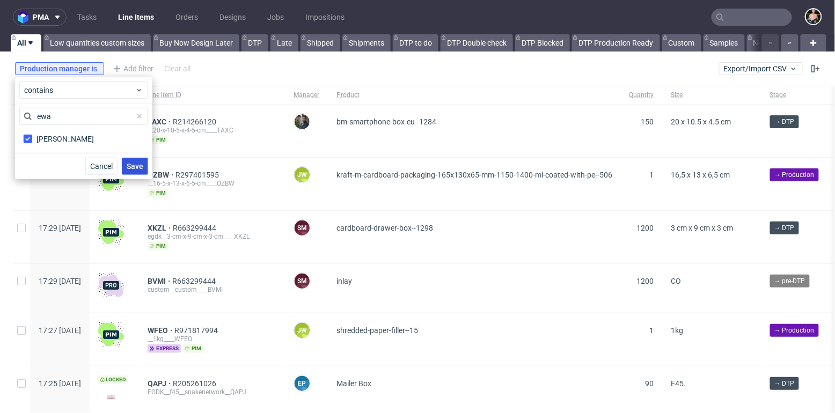
click at [140, 166] on span "Save" at bounding box center [135, 167] width 17 height 8
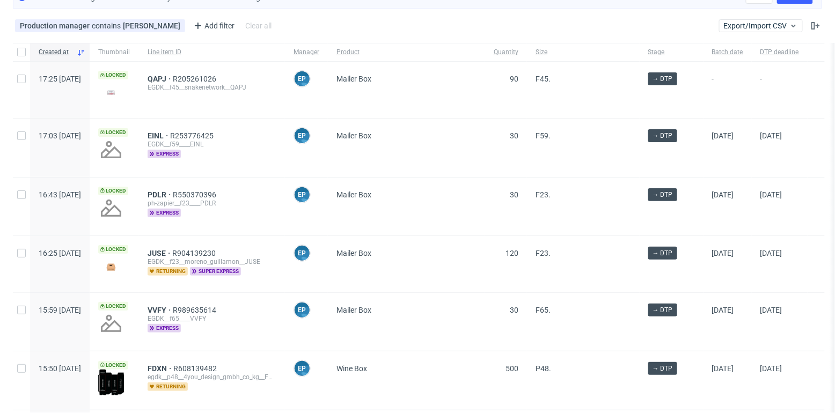
scroll to position [45, 0]
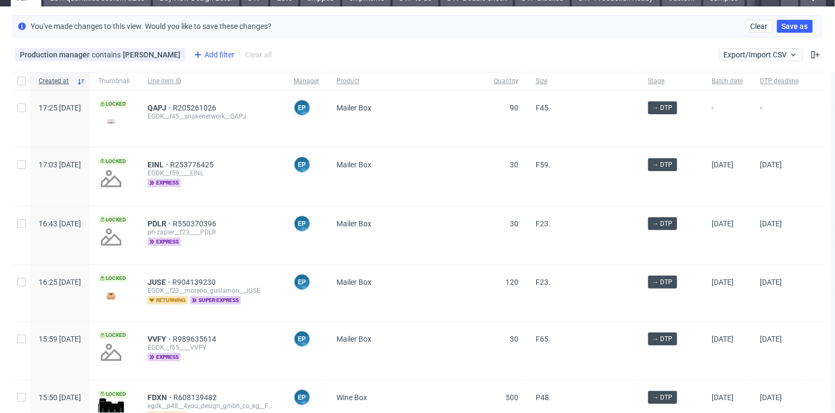
click at [189, 55] on div "Add filter" at bounding box center [212, 54] width 47 height 17
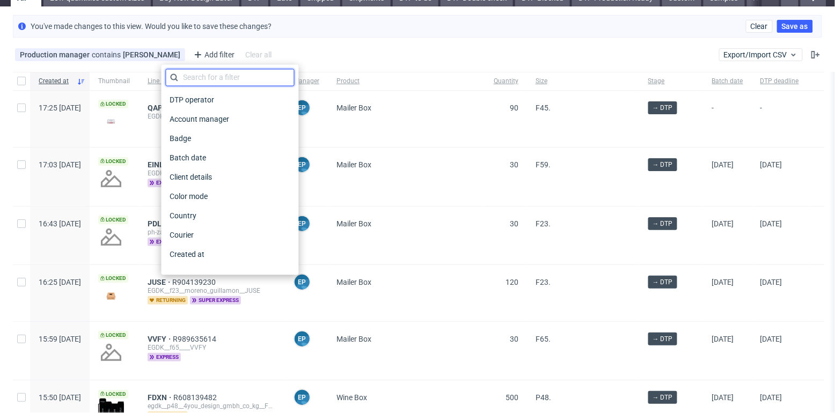
click at [195, 76] on input "text" at bounding box center [230, 77] width 129 height 17
click at [195, 260] on span "Created at" at bounding box center [188, 254] width 45 height 15
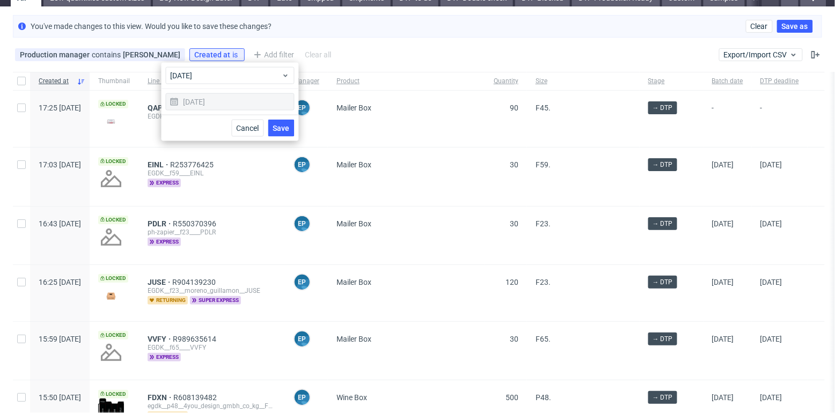
click at [240, 93] on div "29/09/2025" at bounding box center [230, 101] width 129 height 17
click at [240, 77] on span "today" at bounding box center [226, 75] width 111 height 11
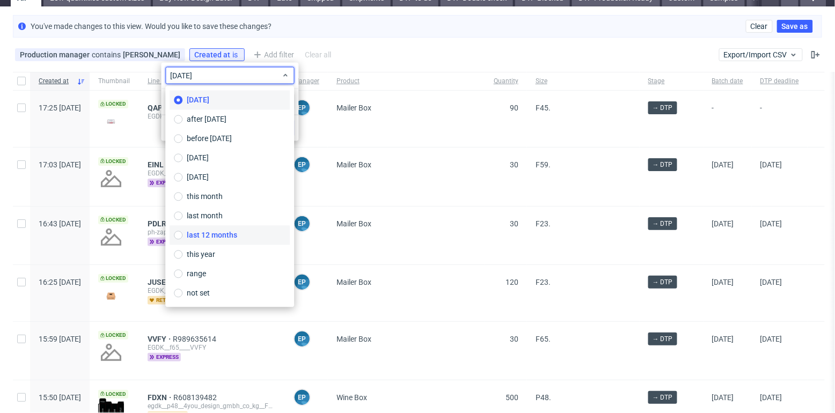
click at [231, 233] on span "last 12 months" at bounding box center [212, 235] width 50 height 11
type input "29/09/2024 - 29/09/2025"
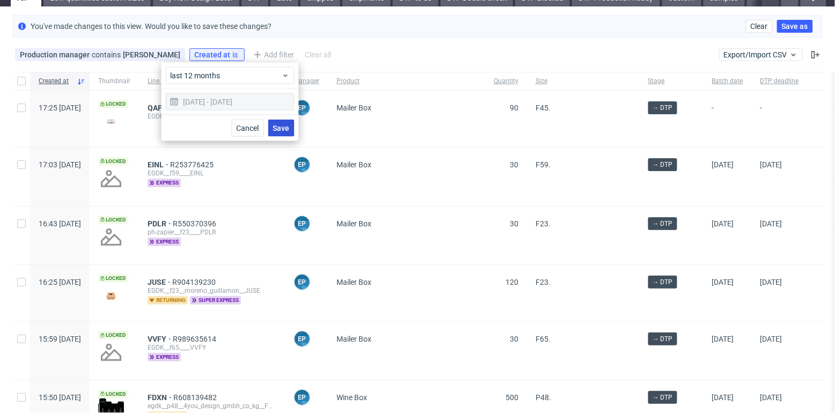
click at [283, 126] on span "Save" at bounding box center [281, 129] width 17 height 8
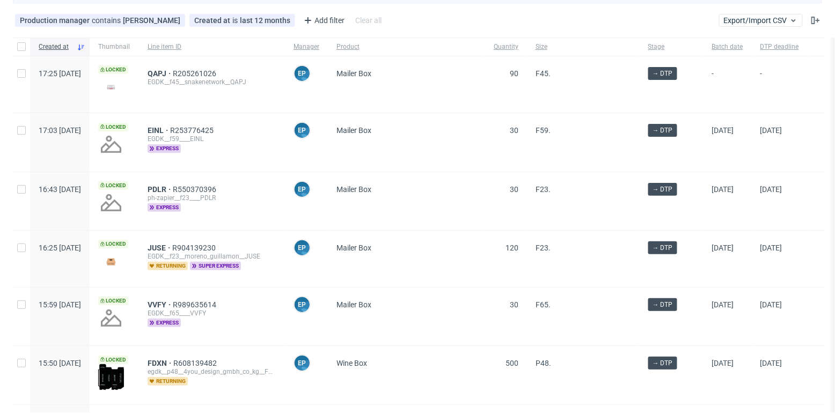
scroll to position [30, 0]
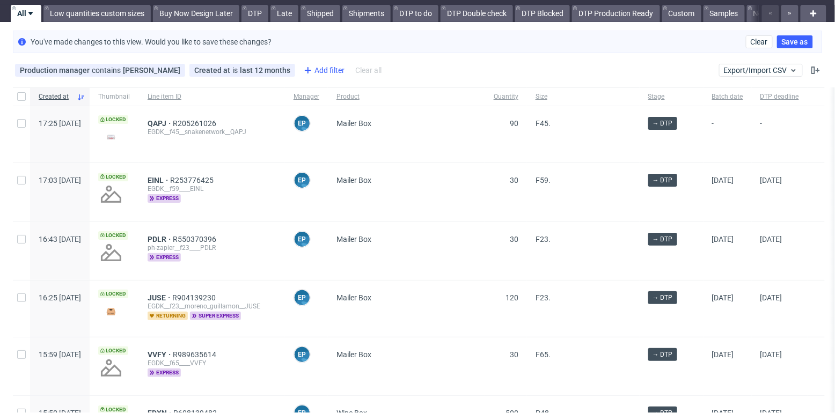
click at [299, 73] on div "Add filter" at bounding box center [322, 70] width 47 height 17
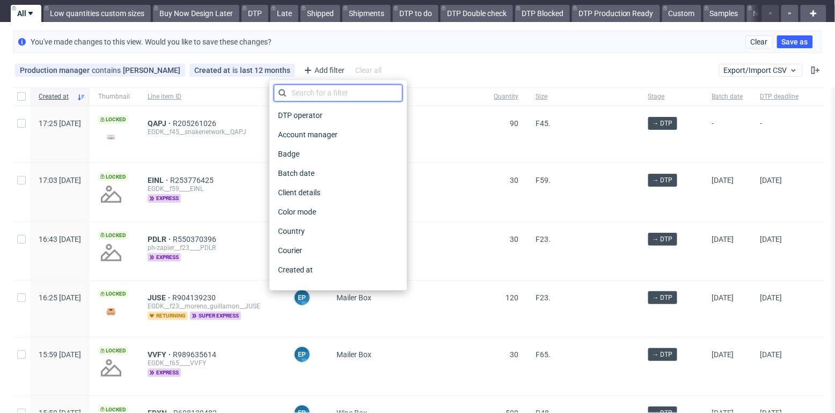
click at [299, 90] on input "text" at bounding box center [338, 92] width 129 height 17
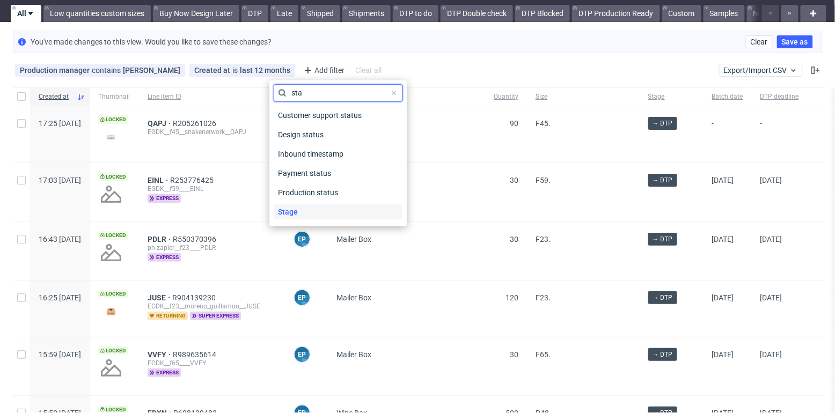
type input "sta"
click at [292, 213] on span "Stage" at bounding box center [288, 211] width 28 height 15
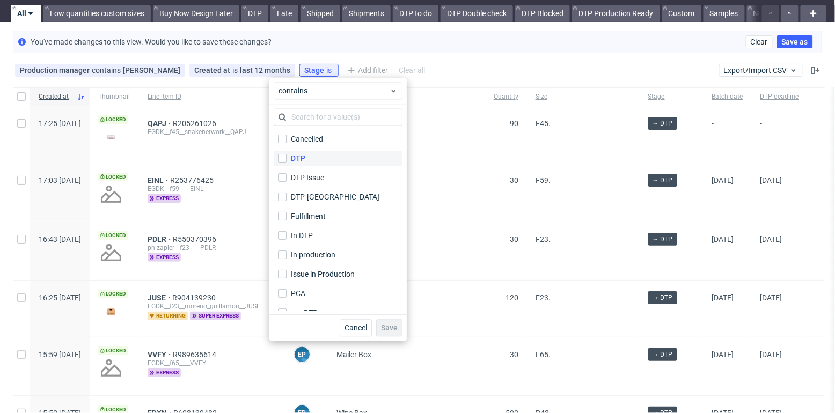
scroll to position [0, 0]
click at [282, 158] on input "DTP" at bounding box center [282, 159] width 9 height 9
checkbox input "true"
click at [282, 179] on input "DTP Issue" at bounding box center [282, 178] width 9 height 9
checkbox input "true"
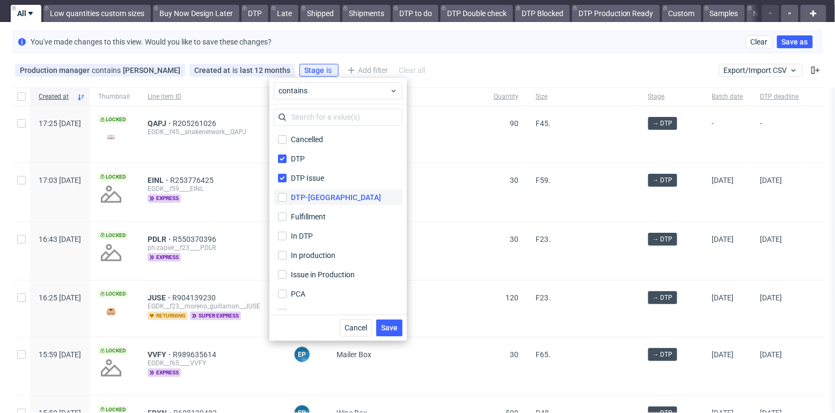
click at [282, 192] on label "DTP-DC" at bounding box center [338, 198] width 129 height 15
click at [282, 194] on input "DTP-DC" at bounding box center [282, 198] width 9 height 9
checkbox input "true"
click at [284, 238] on input "In DTP" at bounding box center [282, 236] width 9 height 9
checkbox input "true"
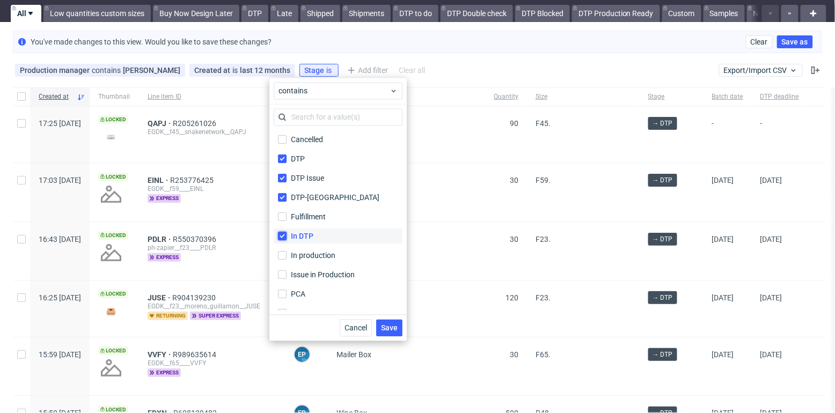
scroll to position [38, 0]
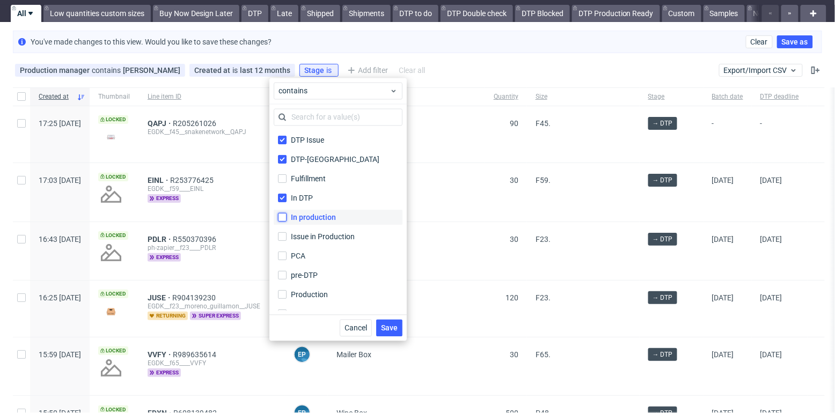
click at [284, 218] on input "In production" at bounding box center [282, 218] width 9 height 9
checkbox input "false"
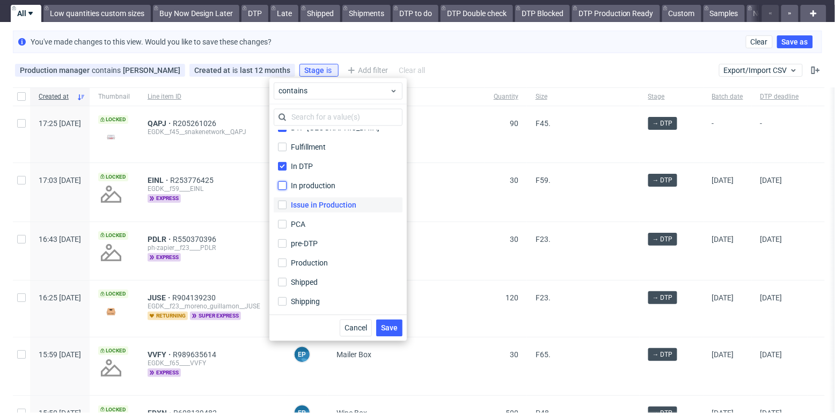
scroll to position [0, 0]
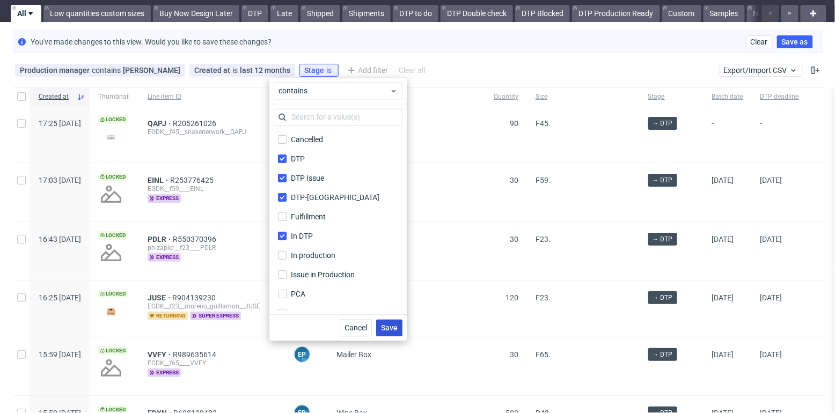
click at [390, 327] on span "Save" at bounding box center [389, 329] width 17 height 8
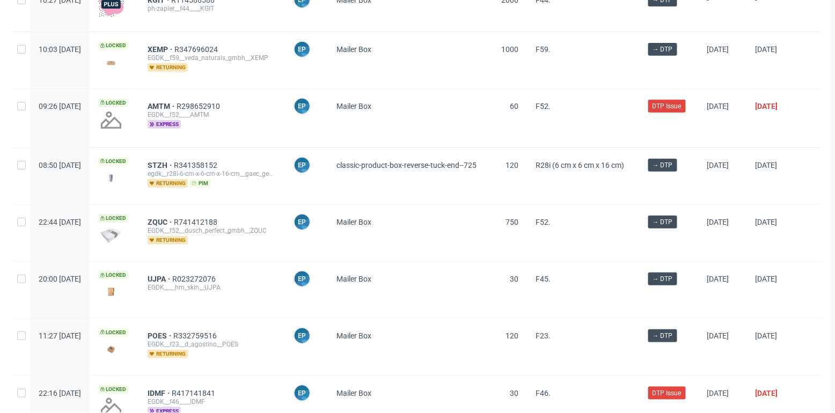
scroll to position [1456, 0]
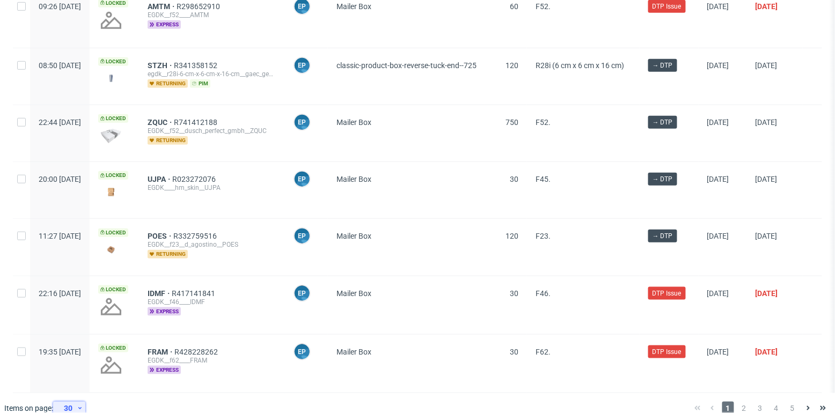
click at [71, 401] on div "30" at bounding box center [66, 408] width 19 height 15
click at [71, 367] on div "300" at bounding box center [72, 369] width 21 height 15
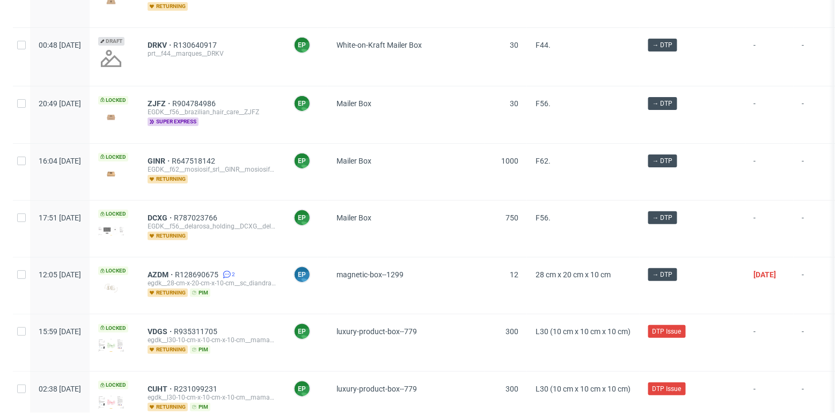
scroll to position [7914, 0]
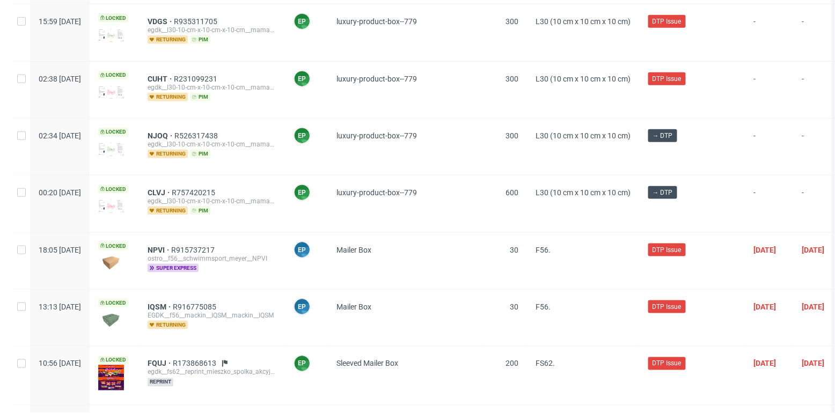
click at [173, 360] on span "FQUJ" at bounding box center [160, 364] width 25 height 9
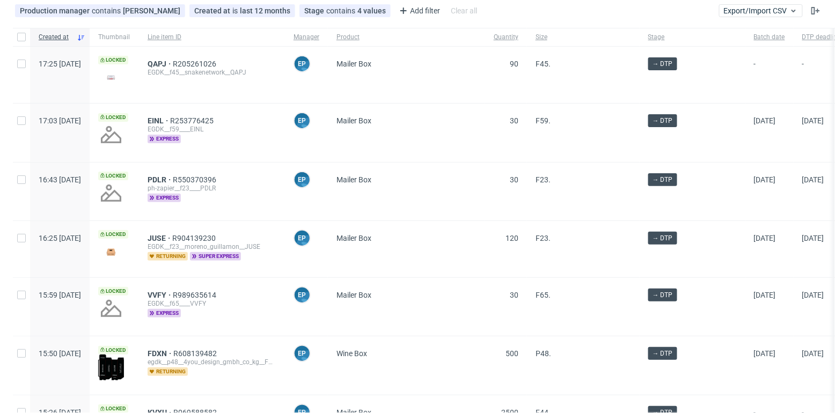
scroll to position [0, 0]
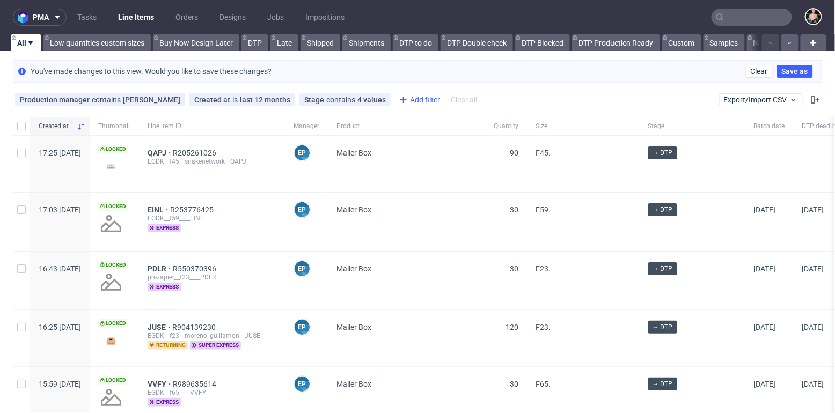
click at [395, 96] on div "Add filter" at bounding box center [418, 99] width 47 height 17
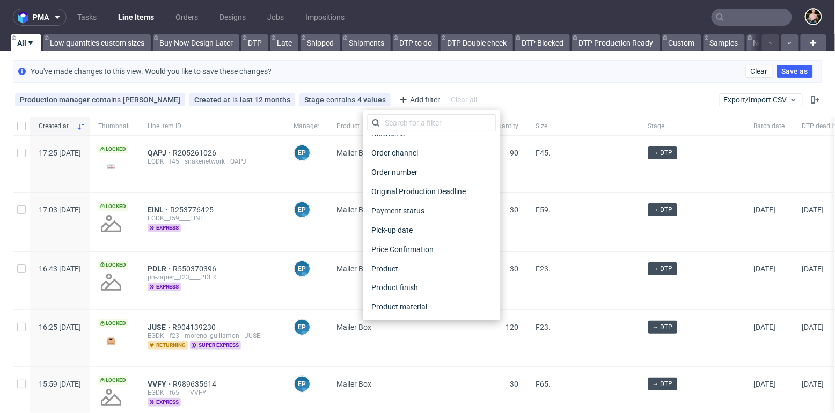
scroll to position [480, 0]
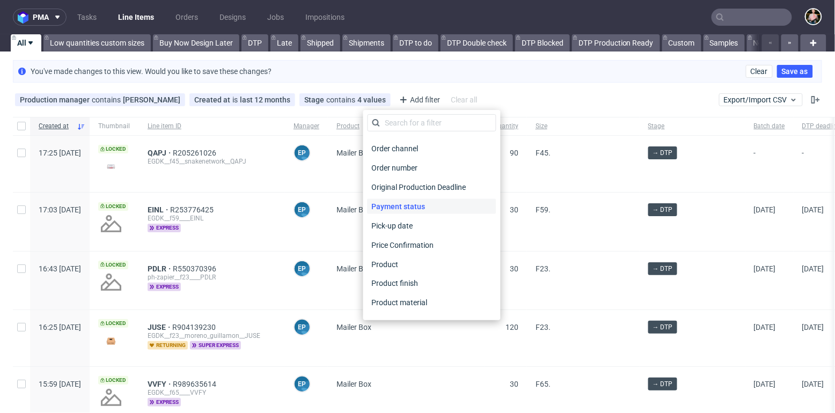
click at [409, 202] on span "Payment status" at bounding box center [399, 206] width 62 height 15
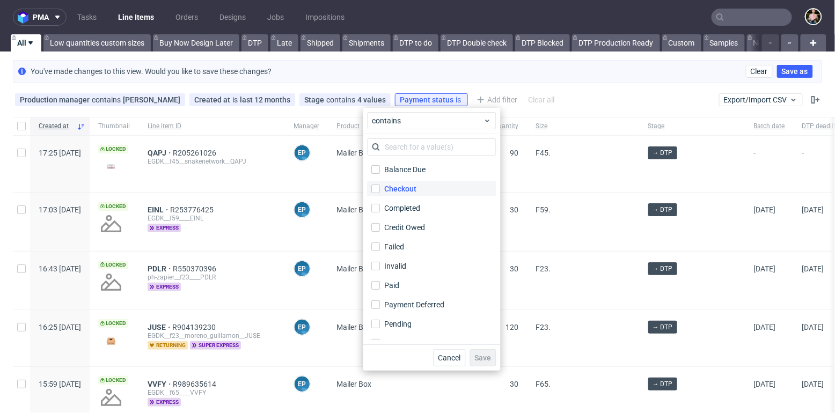
scroll to position [32, 0]
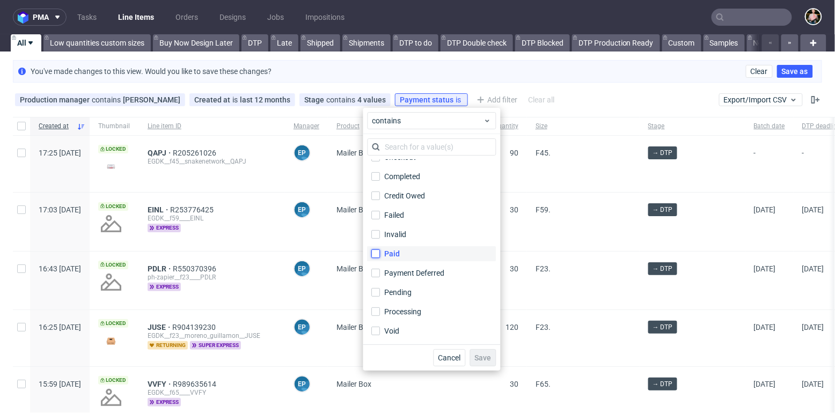
click at [376, 254] on input "Paid" at bounding box center [376, 254] width 9 height 9
checkbox input "true"
click at [482, 356] on span "Save" at bounding box center [483, 358] width 17 height 8
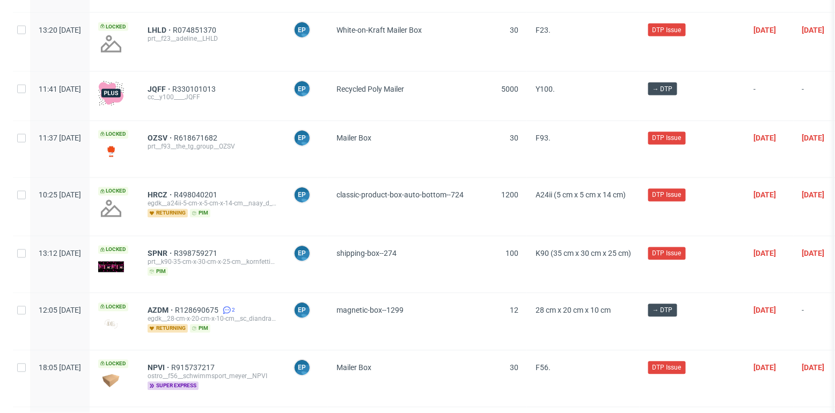
scroll to position [5686, 0]
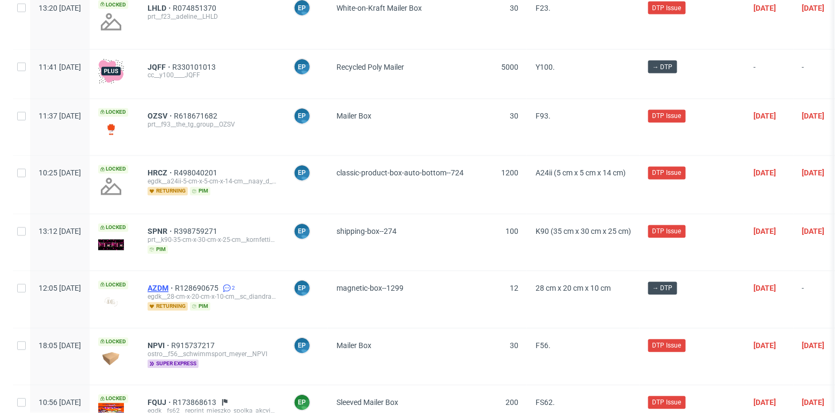
click at [175, 284] on span "AZDM" at bounding box center [161, 288] width 27 height 9
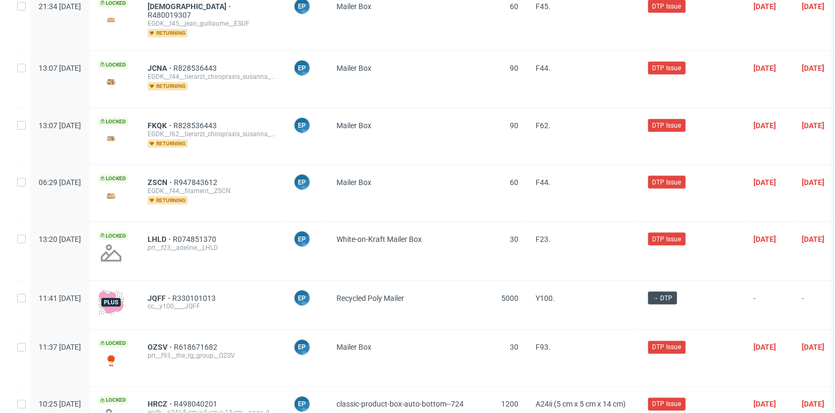
scroll to position [5453, 0]
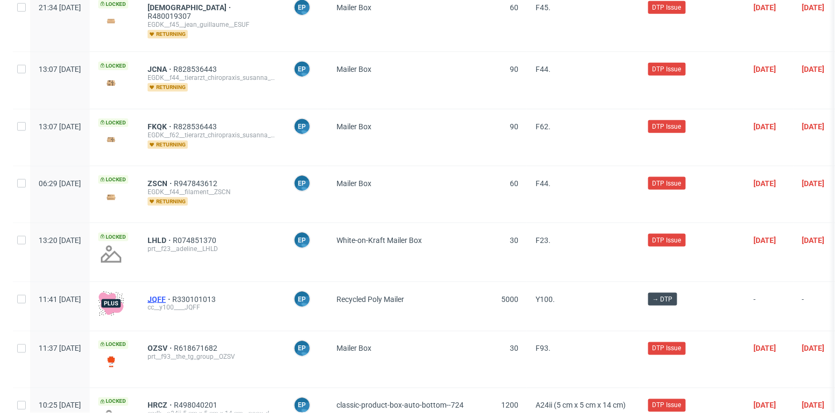
click at [172, 295] on span "JQFF" at bounding box center [160, 299] width 25 height 9
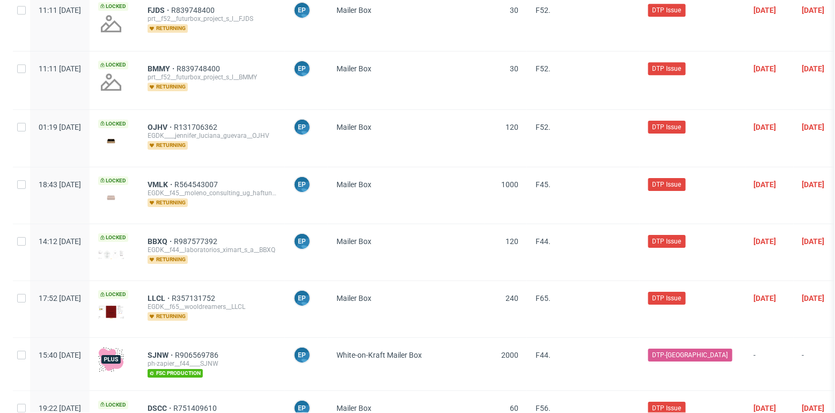
scroll to position [4881, 0]
click at [175, 352] on span "SJNW" at bounding box center [161, 356] width 27 height 9
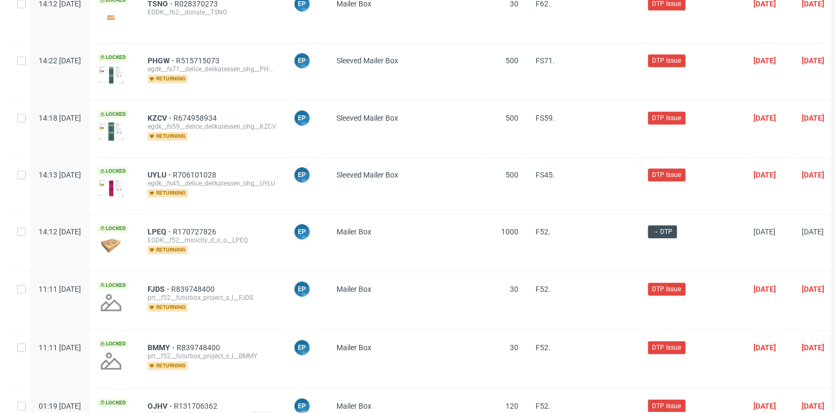
scroll to position [4597, 0]
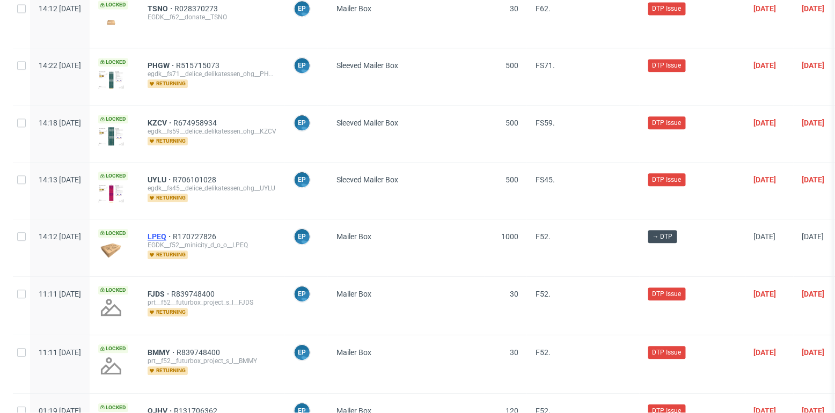
click at [173, 232] on span "LPEQ" at bounding box center [160, 236] width 25 height 9
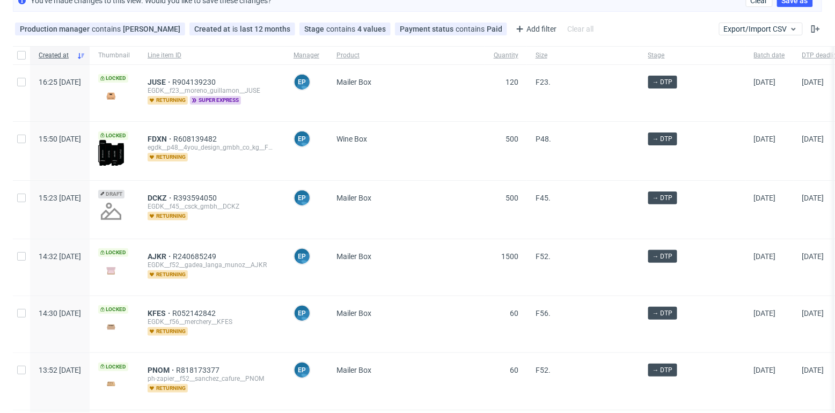
scroll to position [0, 0]
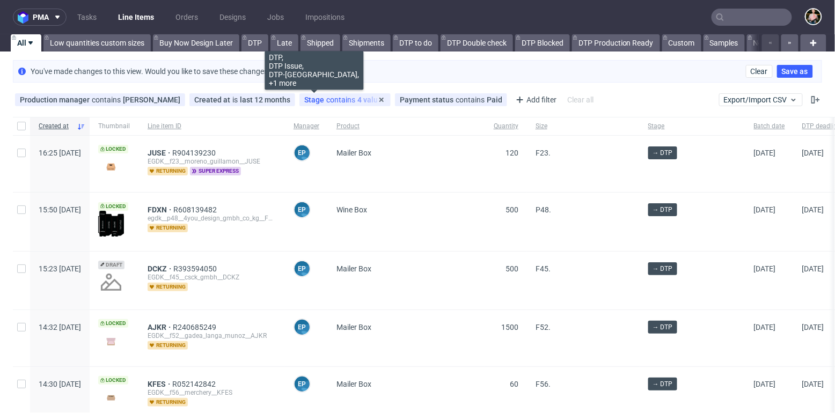
click at [326, 100] on span "contains" at bounding box center [341, 100] width 31 height 9
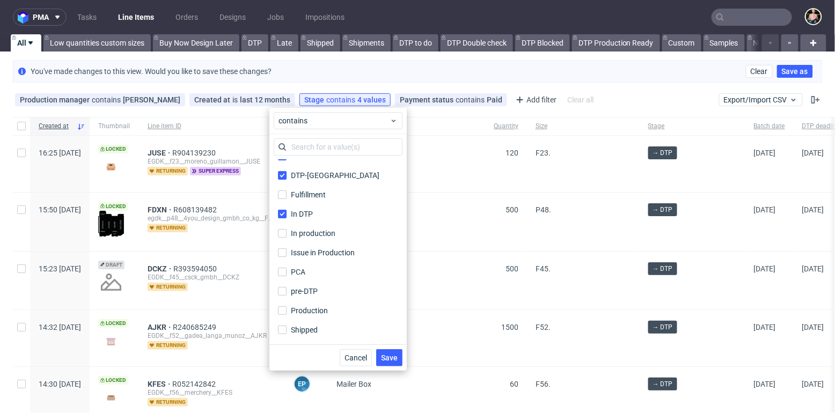
scroll to position [70, 0]
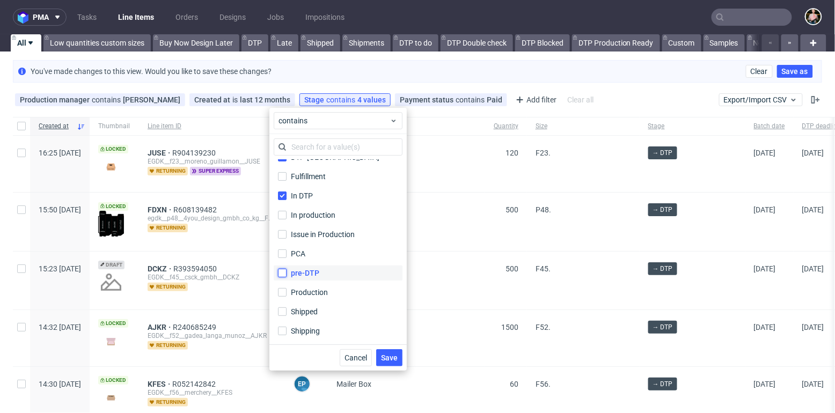
click at [283, 275] on input "pre-DTP" at bounding box center [282, 273] width 9 height 9
checkbox input "true"
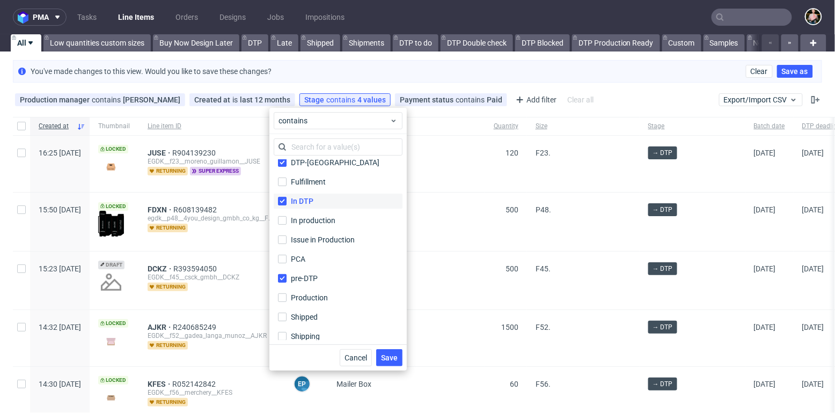
click at [283, 193] on div "In DTP" at bounding box center [338, 201] width 129 height 19
click at [283, 197] on input "In DTP" at bounding box center [282, 201] width 9 height 9
checkbox input "false"
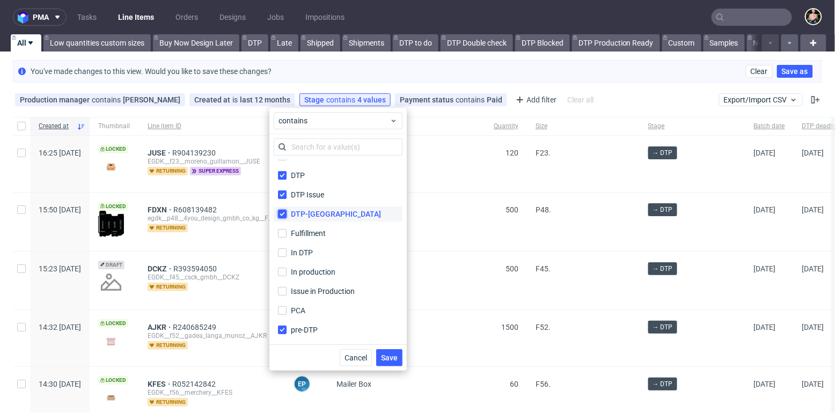
click at [285, 211] on input "DTP-DC" at bounding box center [282, 214] width 9 height 9
checkbox input "false"
click at [285, 194] on input "DTP Issue" at bounding box center [282, 195] width 9 height 9
checkbox input "false"
click at [285, 177] on input "DTP" at bounding box center [282, 175] width 9 height 9
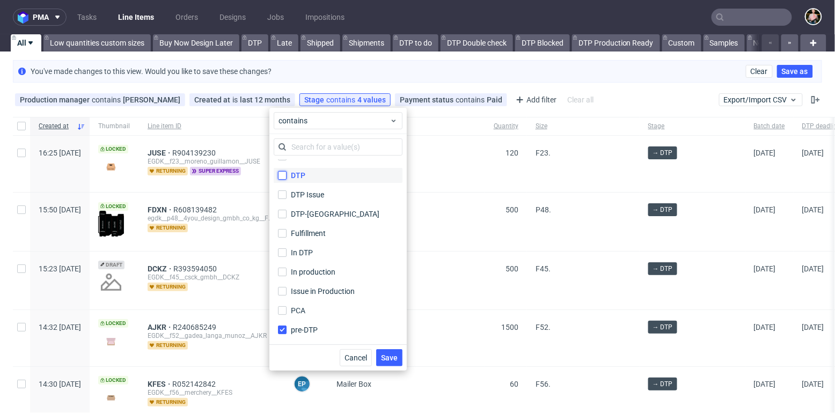
checkbox input "false"
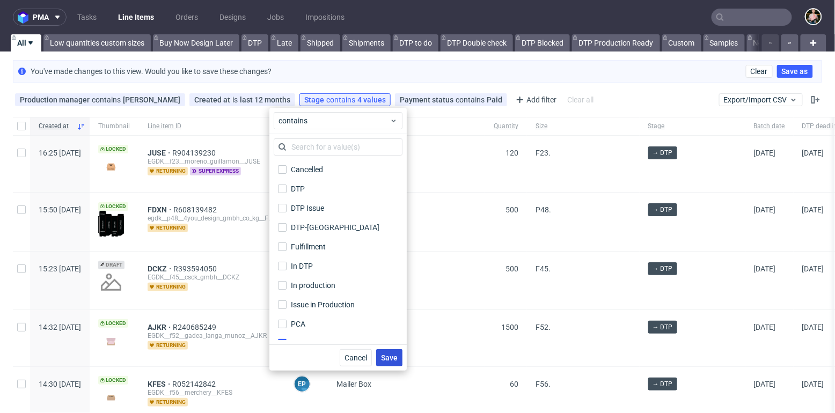
click at [390, 354] on span "Save" at bounding box center [389, 358] width 17 height 8
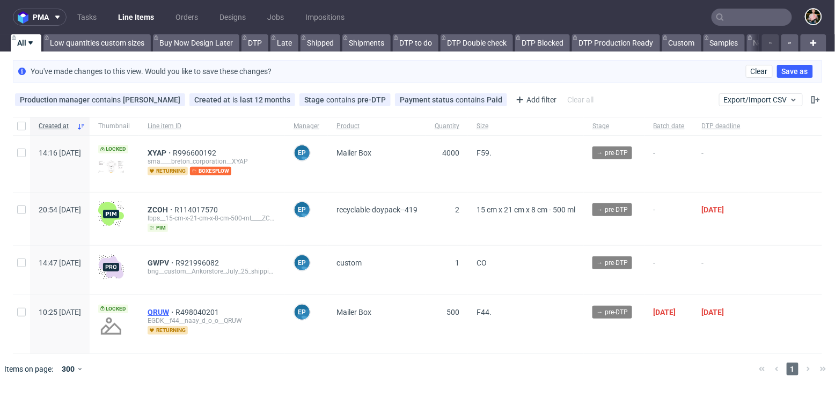
click at [175, 308] on span "QRUW" at bounding box center [162, 312] width 28 height 9
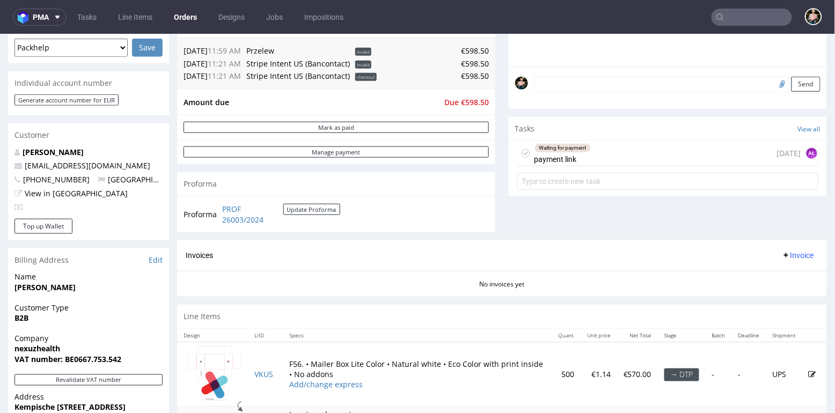
scroll to position [522, 0]
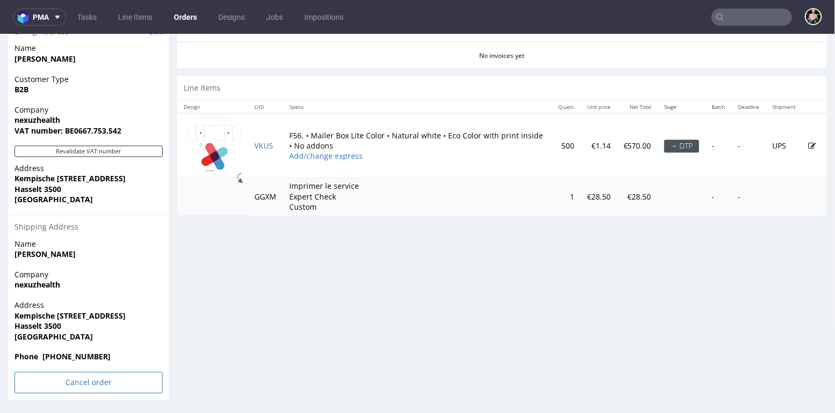
click at [68, 384] on input "Cancel order" at bounding box center [88, 382] width 148 height 21
click at [72, 353] on link "Yes" at bounding box center [72, 354] width 31 height 16
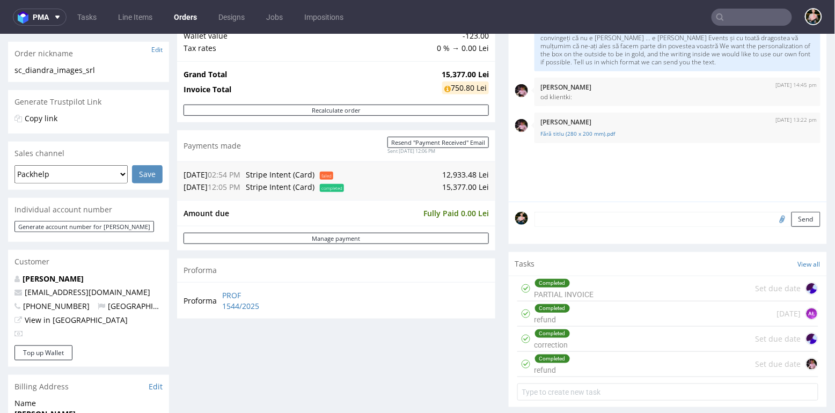
scroll to position [174, 0]
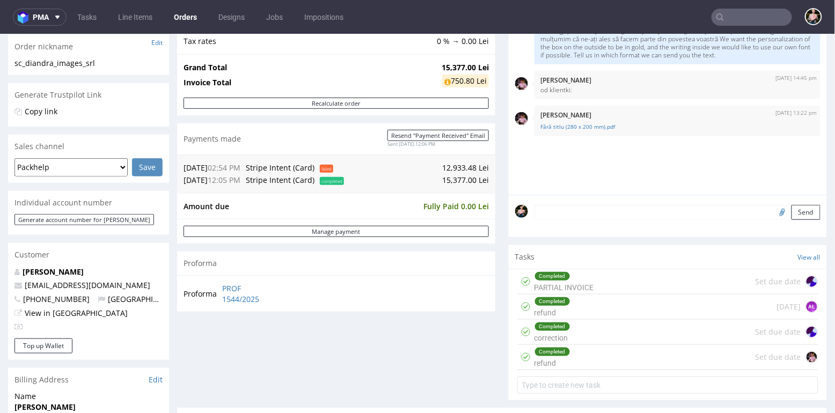
click at [616, 352] on div "Completed refund Set due date" at bounding box center [667, 357] width 301 height 25
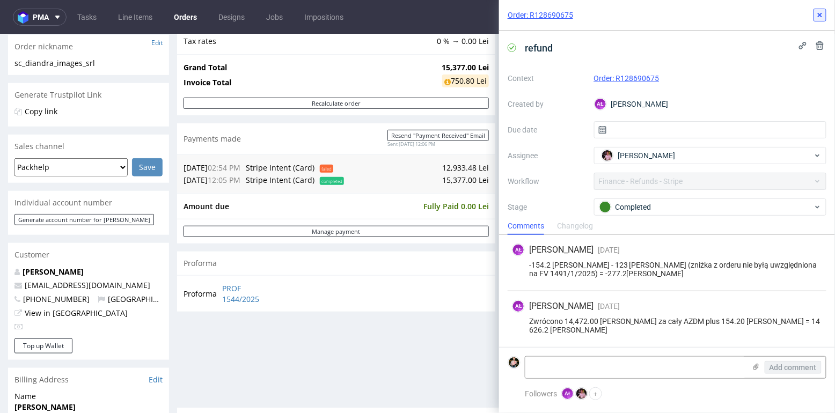
click at [820, 14] on use at bounding box center [820, 15] width 4 height 4
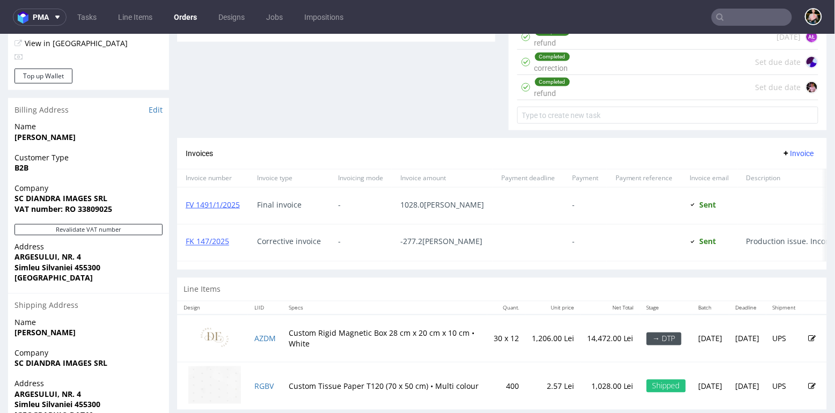
scroll to position [522, 0]
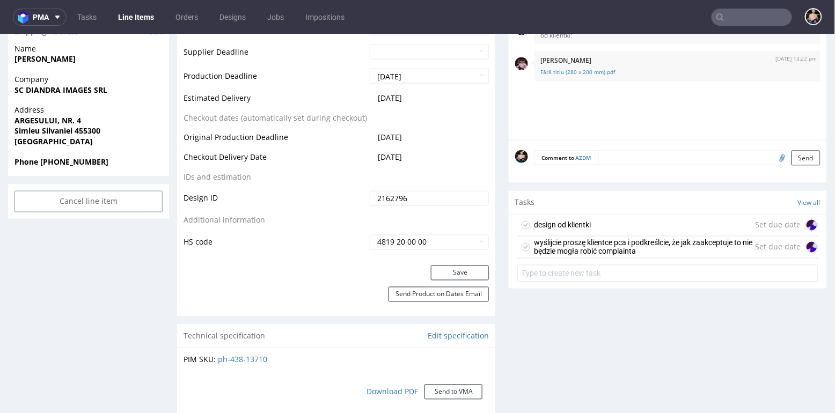
scroll to position [476, 0]
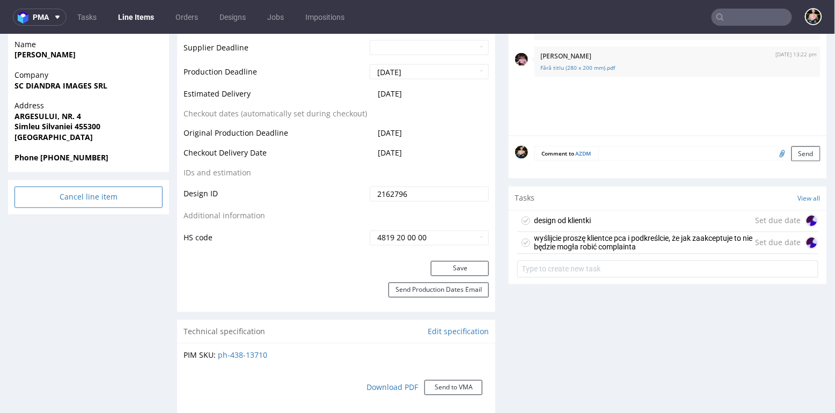
click at [103, 199] on input "Cancel line item" at bounding box center [88, 196] width 148 height 21
click at [73, 171] on link "Yes" at bounding box center [72, 168] width 31 height 16
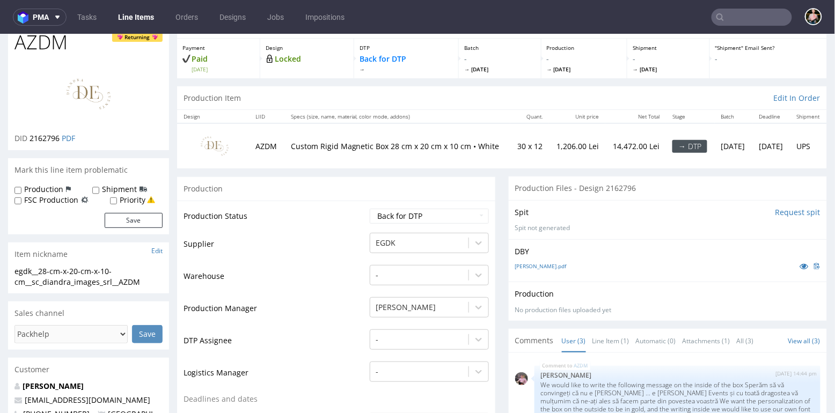
scroll to position [0, 0]
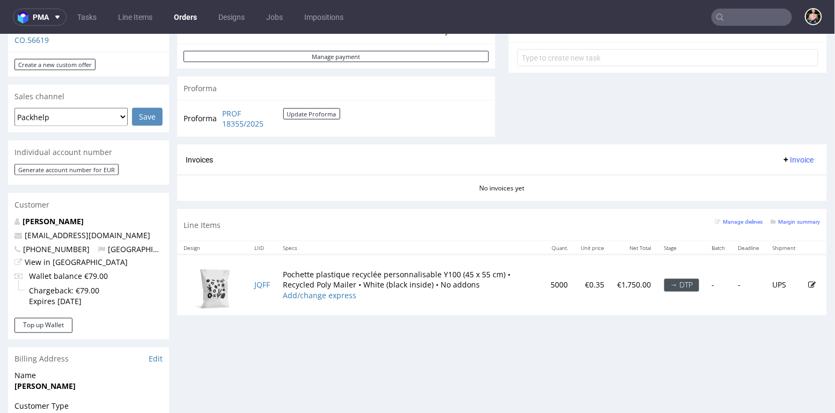
scroll to position [365, 0]
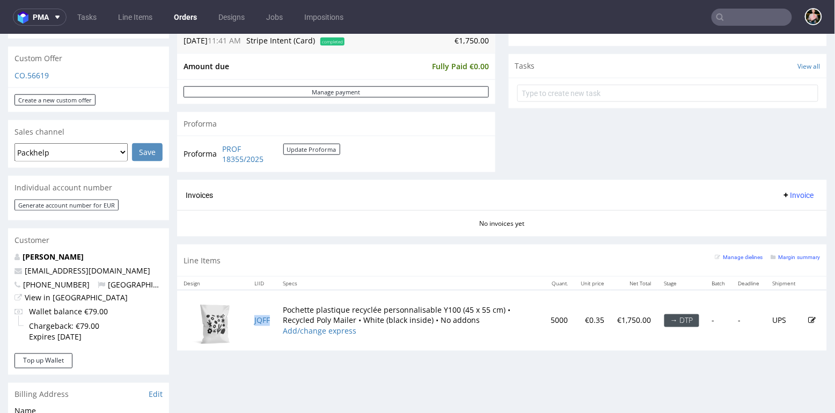
click at [275, 320] on td "JQFF" at bounding box center [262, 320] width 28 height 61
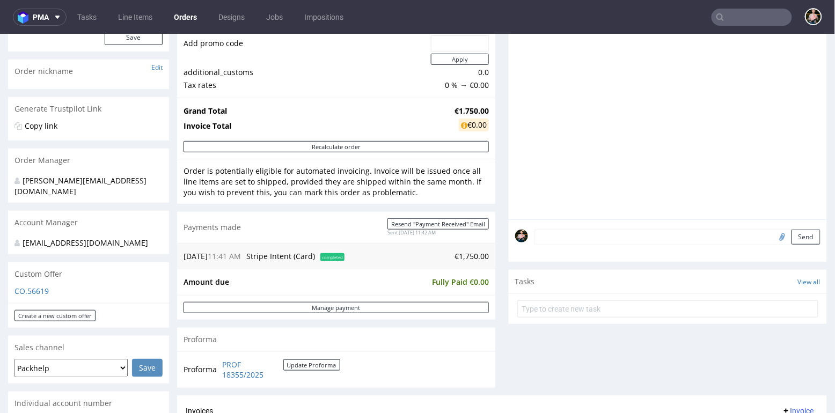
scroll to position [0, 0]
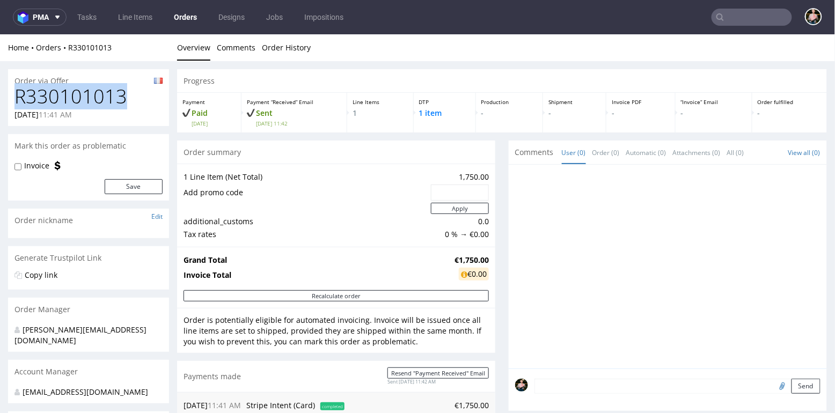
drag, startPoint x: 127, startPoint y: 94, endPoint x: 17, endPoint y: 95, distance: 110.0
click at [17, 95] on h1 "R330101013" at bounding box center [88, 95] width 148 height 21
copy h1 "R330101013"
click at [313, 221] on td "additional_customs" at bounding box center [306, 221] width 245 height 13
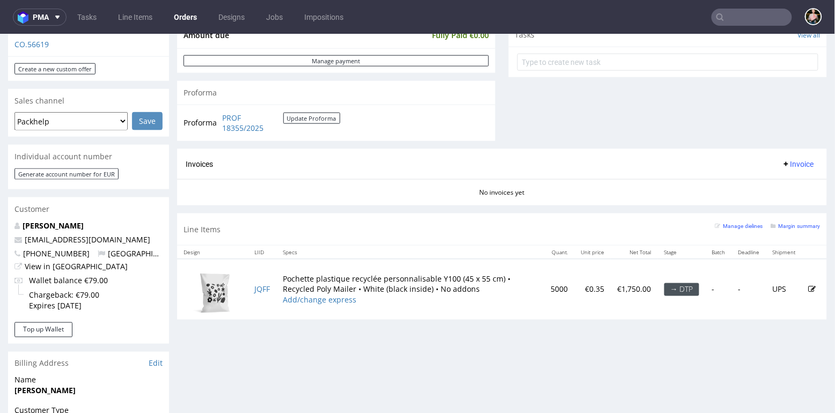
scroll to position [407, 0]
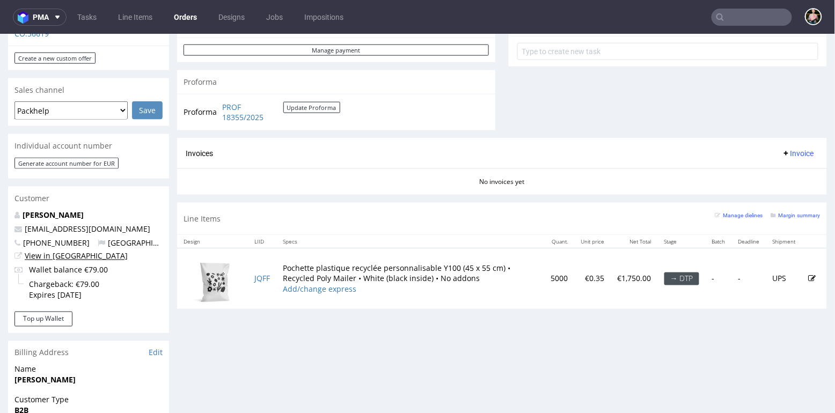
click at [53, 256] on link "View in [GEOGRAPHIC_DATA]" at bounding box center [76, 256] width 103 height 10
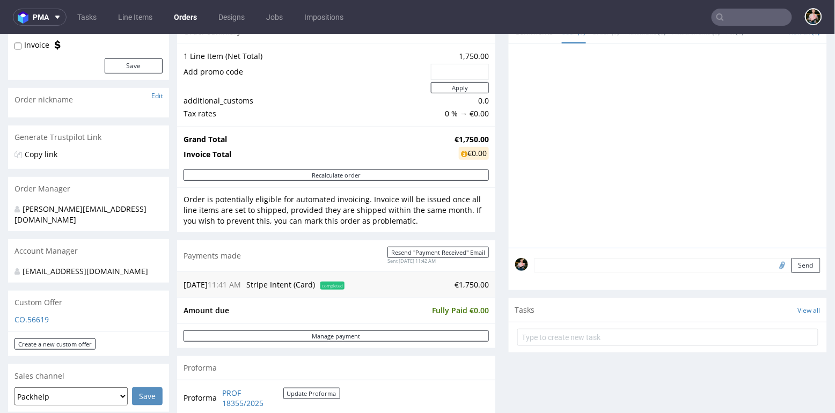
scroll to position [0, 0]
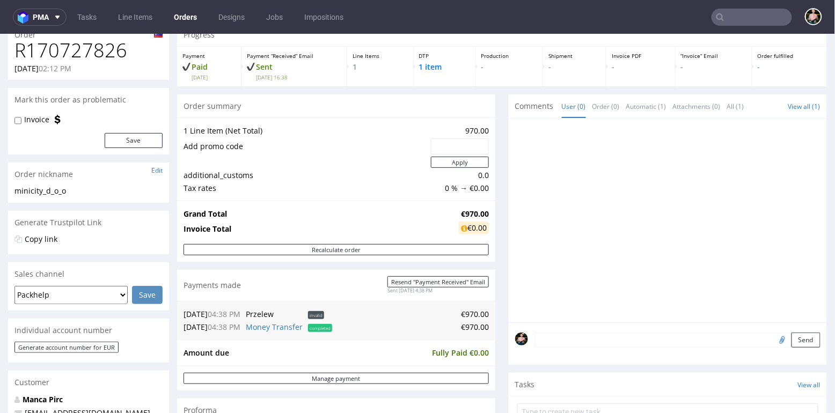
scroll to position [45, 0]
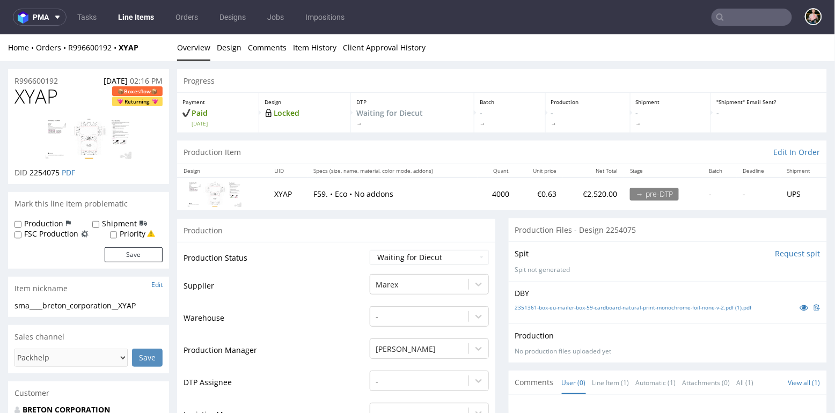
click at [93, 52] on div "Home Orders R996600192 XYAP" at bounding box center [88, 47] width 161 height 11
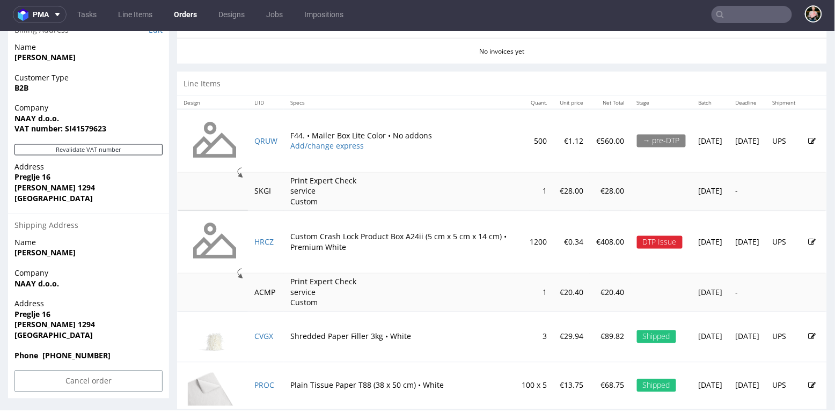
scroll to position [567, 0]
